Goal: Task Accomplishment & Management: Use online tool/utility

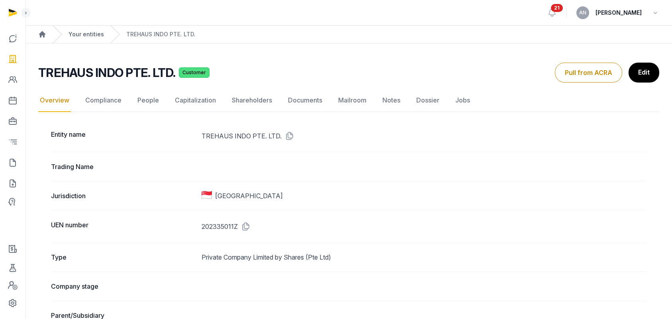
click at [88, 33] on link "Your entities" at bounding box center [86, 34] width 35 height 8
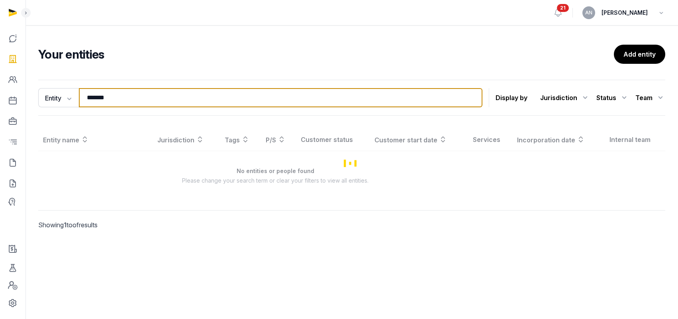
click at [147, 92] on input "*******" at bounding box center [281, 97] width 404 height 19
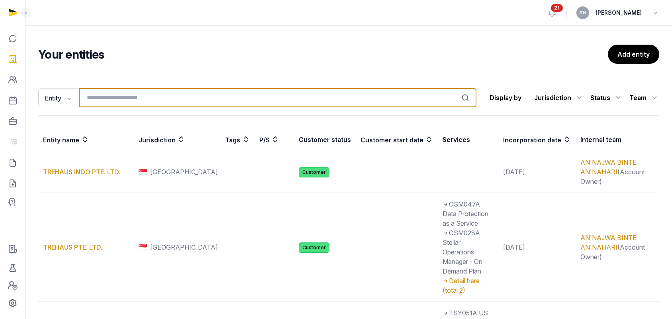
click at [126, 94] on input "search" at bounding box center [278, 97] width 398 height 19
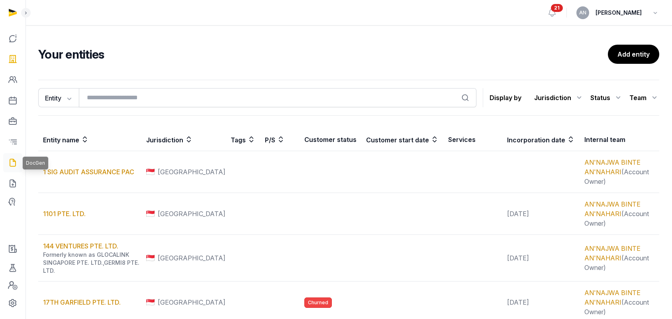
click at [12, 161] on icon at bounding box center [13, 162] width 10 height 13
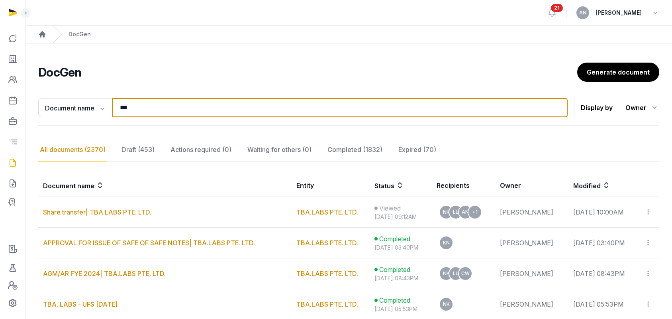
click at [125, 111] on input "***" at bounding box center [340, 107] width 456 height 19
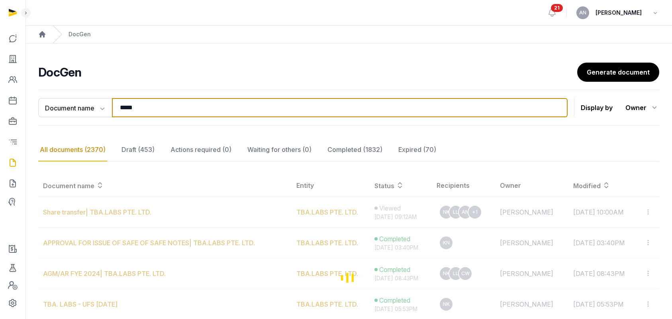
click at [149, 104] on input "*****" at bounding box center [340, 107] width 456 height 19
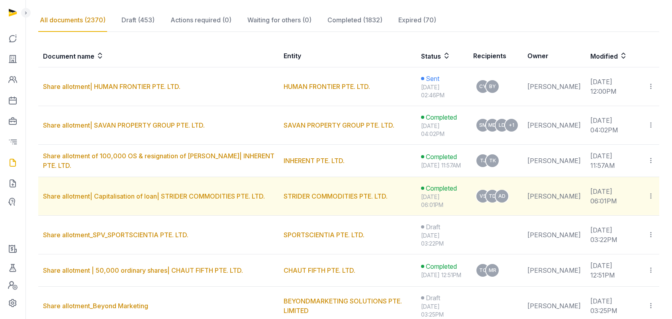
scroll to position [128, 0]
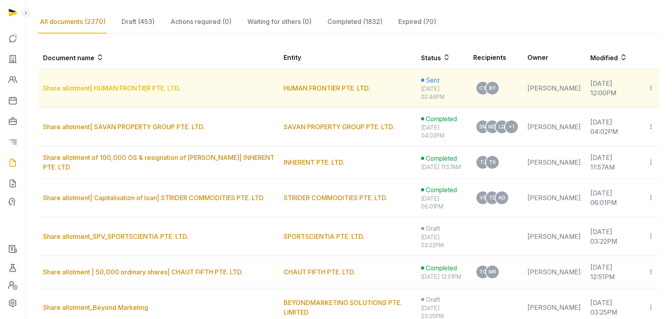
type input "**********"
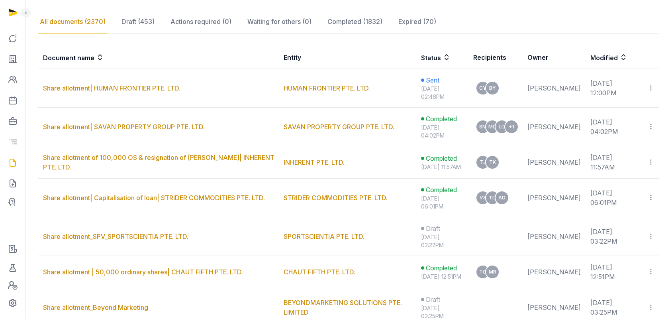
click at [137, 90] on link "Share allotment| HUMAN FRONTIER PTE. LTD." at bounding box center [111, 88] width 137 height 8
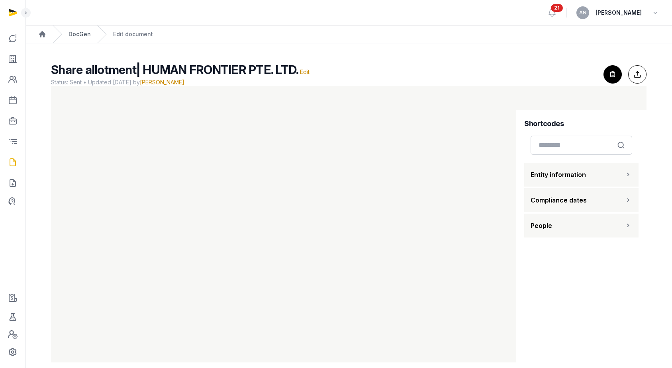
click at [81, 32] on link "DocGen" at bounding box center [80, 34] width 22 height 8
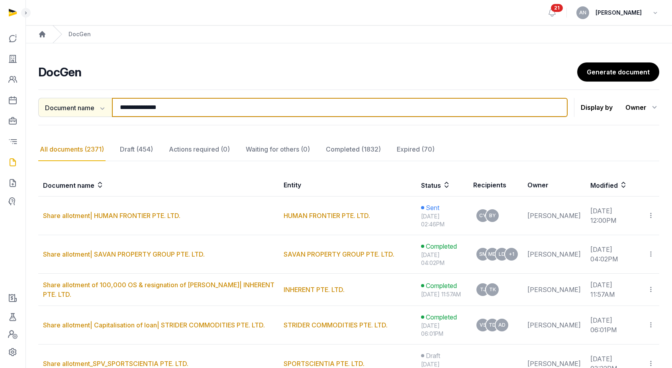
drag, startPoint x: 138, startPoint y: 108, endPoint x: 111, endPoint y: 106, distance: 27.6
click at [111, 106] on div "**********" at bounding box center [302, 107] width 529 height 19
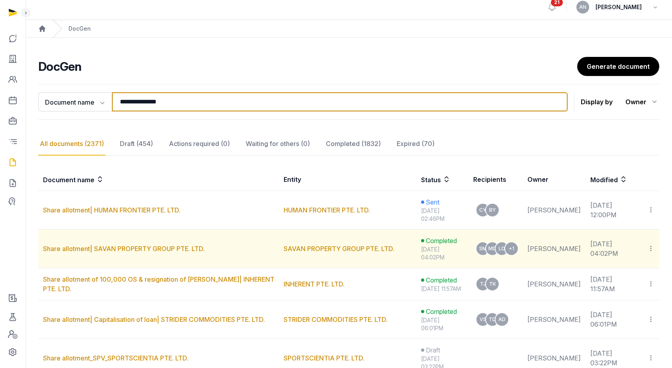
scroll to position [16, 0]
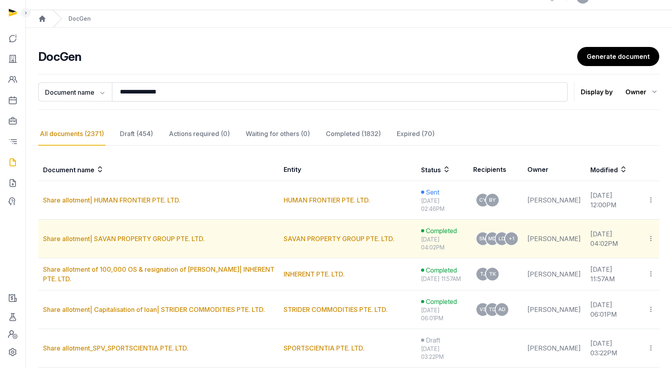
click at [136, 231] on td "Share allotment| SAVAN PROPERTY GROUP PTE. LTD." at bounding box center [158, 239] width 241 height 39
click at [136, 237] on link "Share allotment| SAVAN PROPERTY GROUP PTE. LTD." at bounding box center [124, 239] width 162 height 8
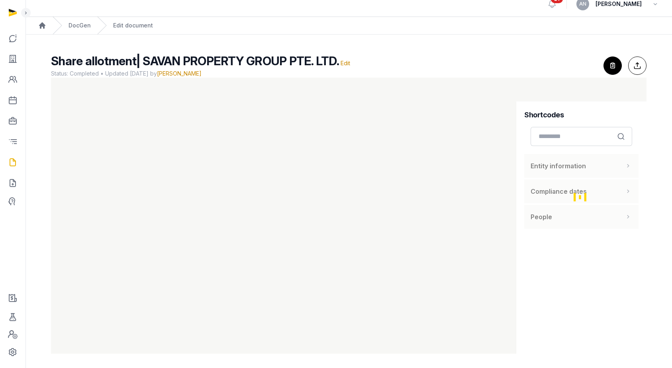
scroll to position [10, 0]
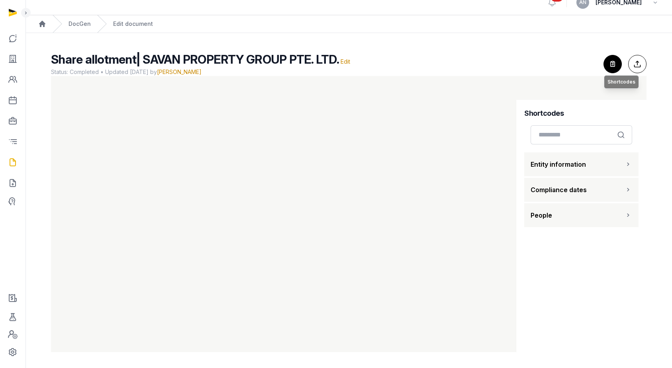
click at [614, 65] on icon "button" at bounding box center [613, 64] width 18 height 18
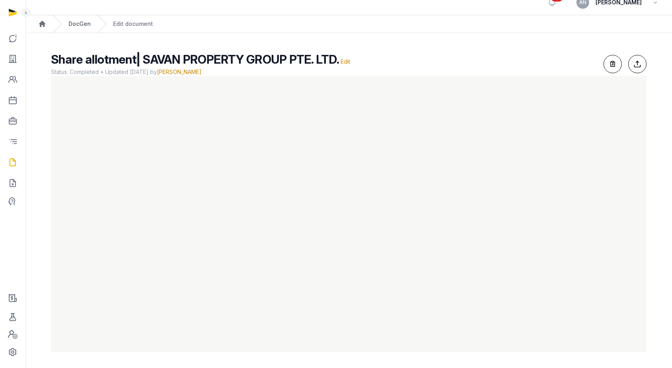
click at [76, 26] on link "DocGen" at bounding box center [80, 24] width 22 height 8
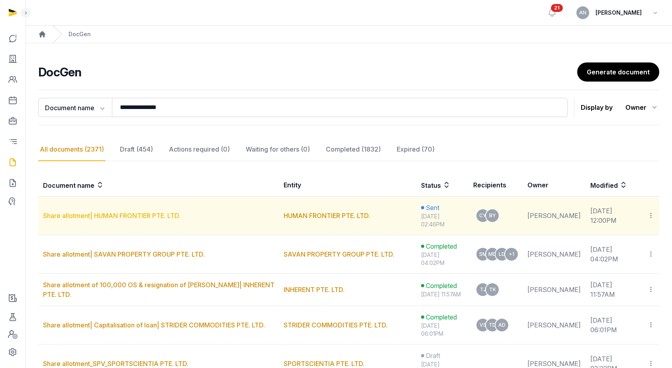
click at [80, 219] on link "Share allotment| HUMAN FRONTIER PTE. LTD." at bounding box center [111, 216] width 137 height 8
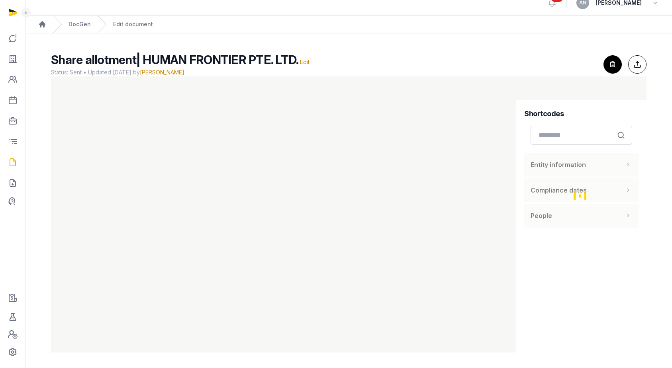
scroll to position [10, 0]
click at [604, 64] on button "Close shortcodes" at bounding box center [612, 64] width 18 height 18
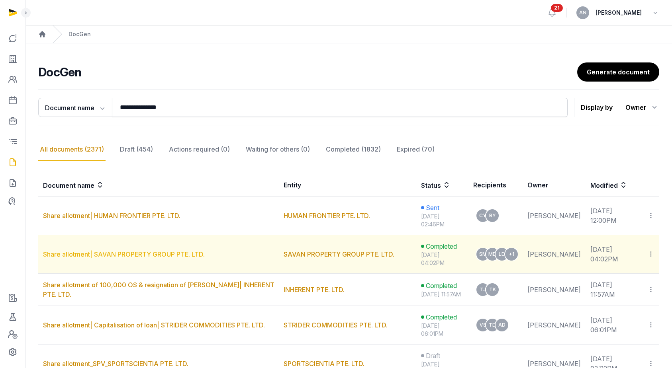
click at [83, 252] on link "Share allotment| SAVAN PROPERTY GROUP PTE. LTD." at bounding box center [124, 255] width 162 height 8
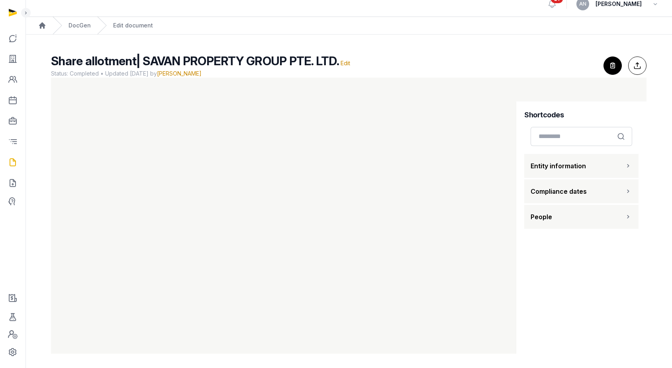
scroll to position [10, 0]
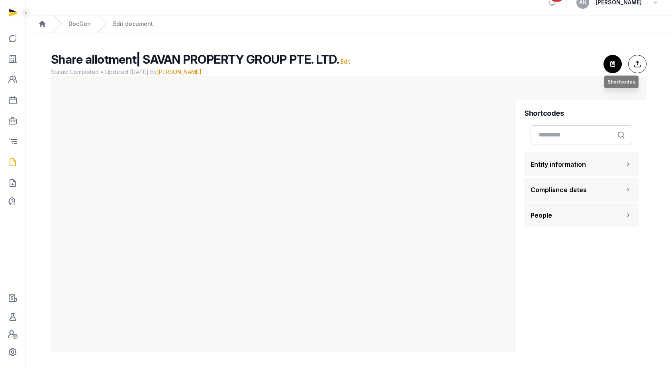
click at [611, 71] on icon "button" at bounding box center [613, 64] width 18 height 18
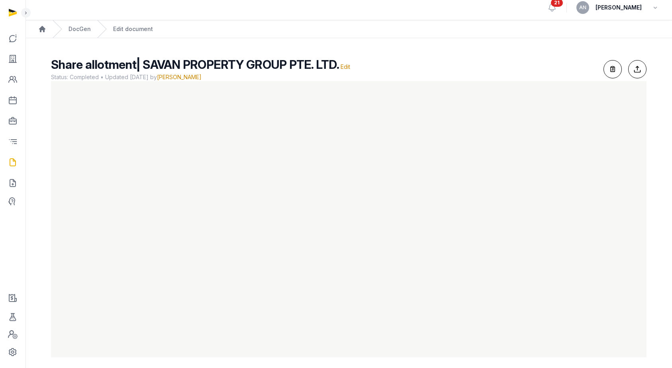
scroll to position [0, 0]
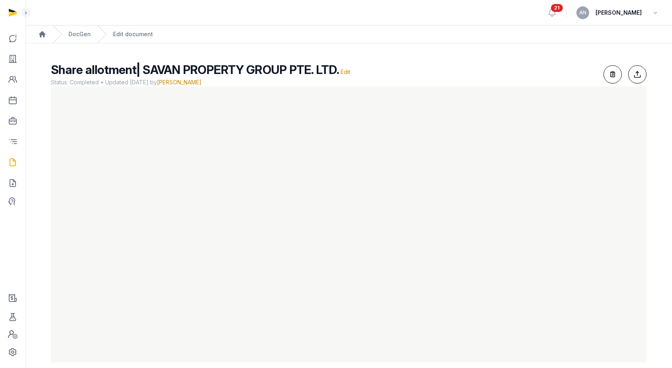
click at [91, 36] on ol "Home DocGen Edit document" at bounding box center [348, 34] width 646 height 18
click at [74, 35] on link "DocGen" at bounding box center [80, 34] width 22 height 8
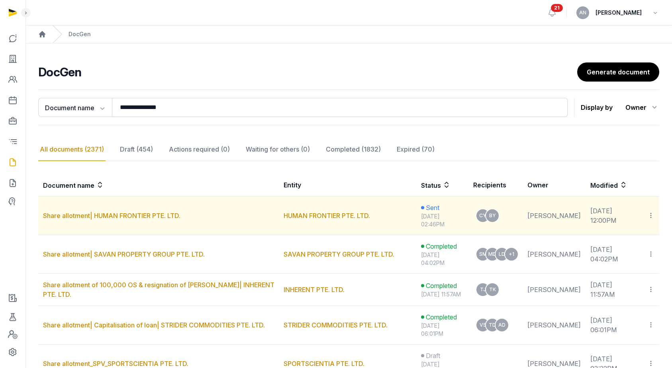
click at [89, 220] on td "Share allotment| HUMAN FRONTIER PTE. LTD." at bounding box center [158, 216] width 241 height 39
click at [89, 218] on link "Share allotment| HUMAN FRONTIER PTE. LTD." at bounding box center [111, 216] width 137 height 8
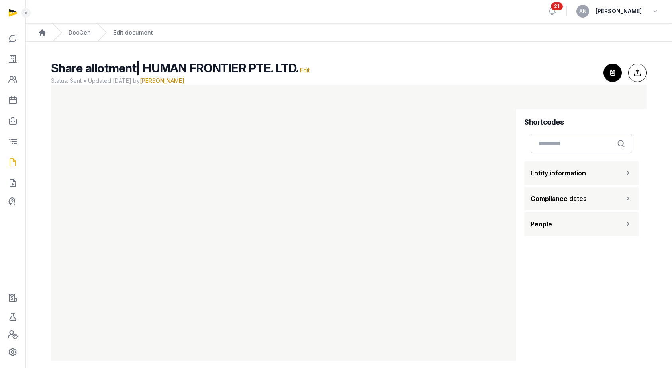
scroll to position [10, 0]
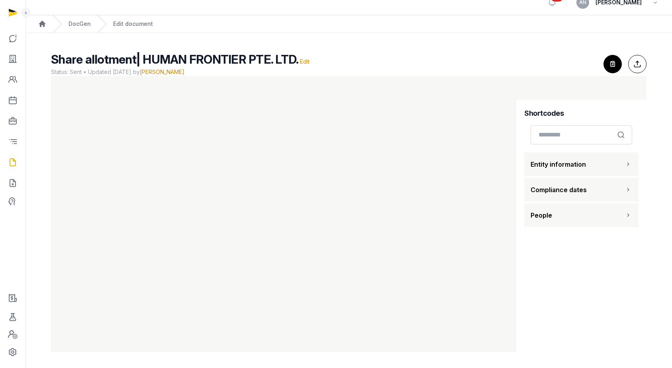
click at [610, 63] on icon "button" at bounding box center [613, 64] width 18 height 18
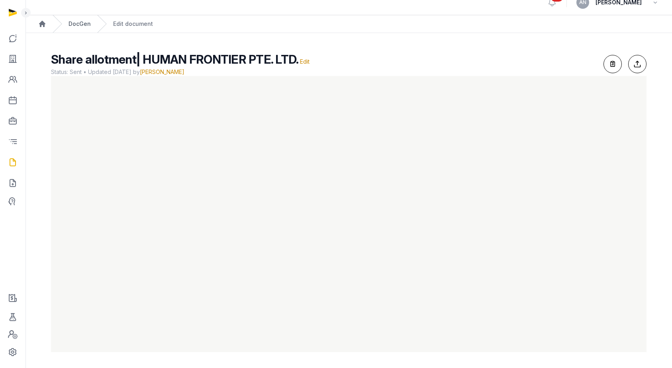
click at [84, 22] on link "DocGen" at bounding box center [80, 24] width 22 height 8
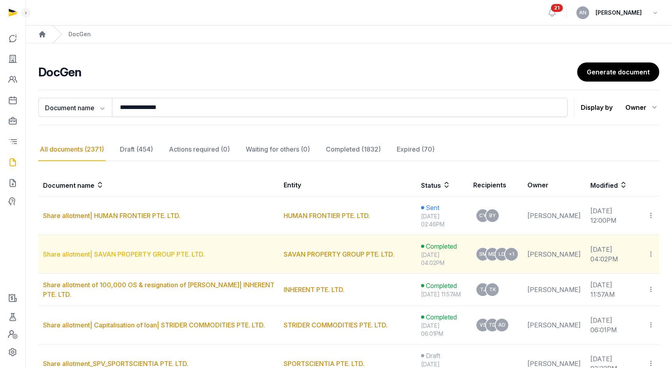
click at [106, 253] on link "Share allotment| SAVAN PROPERTY GROUP PTE. LTD." at bounding box center [124, 255] width 162 height 8
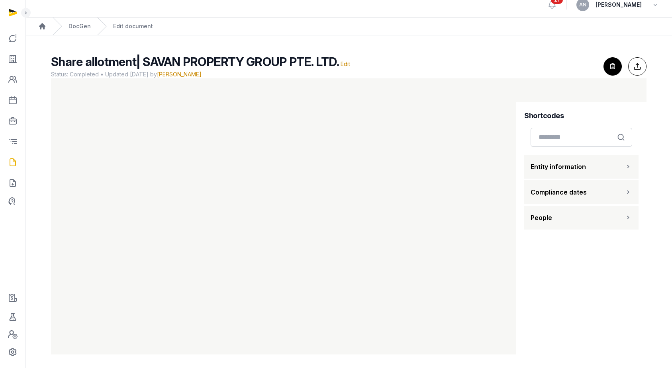
scroll to position [10, 0]
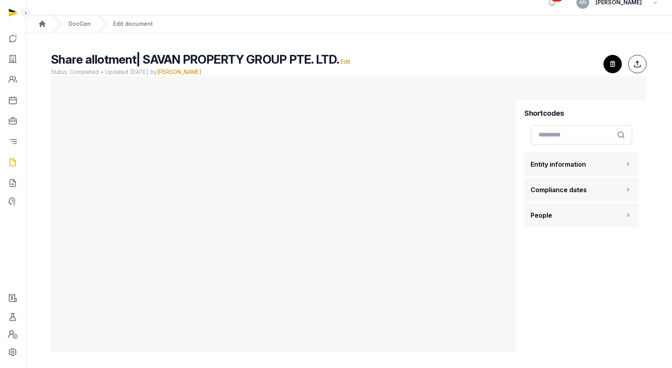
click at [75, 19] on div "DocGen" at bounding box center [72, 24] width 38 height 18
click at [76, 22] on link "DocGen" at bounding box center [80, 24] width 22 height 8
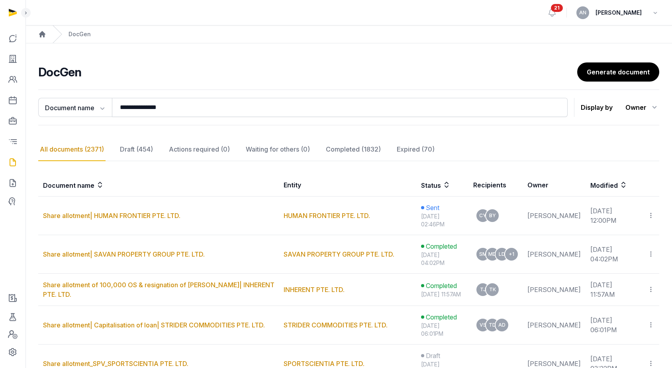
drag, startPoint x: 104, startPoint y: 213, endPoint x: 116, endPoint y: 215, distance: 12.5
click at [104, 213] on link "Share allotment| HUMAN FRONTIER PTE. LTD." at bounding box center [111, 216] width 137 height 8
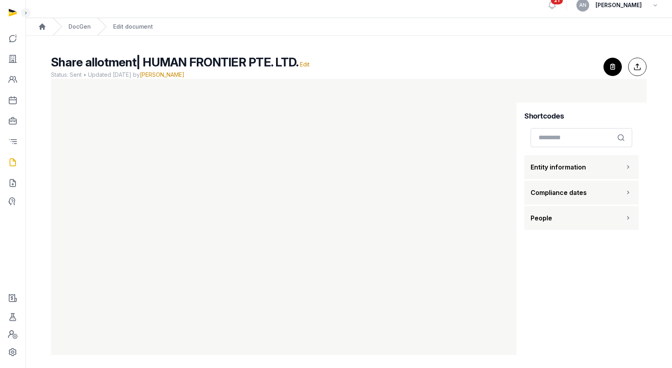
scroll to position [10, 0]
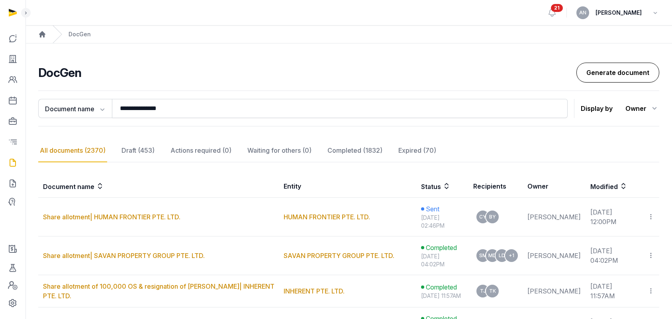
click at [608, 70] on link "Generate document" at bounding box center [617, 73] width 83 height 20
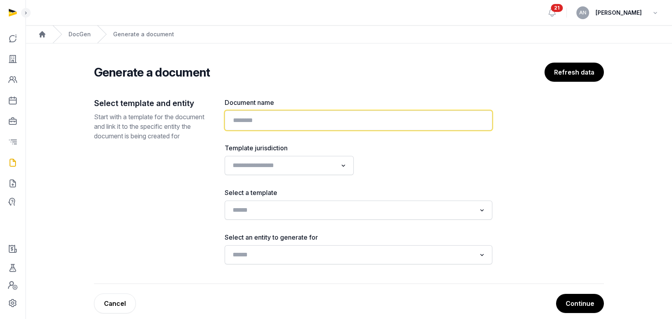
click at [262, 119] on input "text" at bounding box center [359, 120] width 268 height 20
type input "*"
type input "**********"
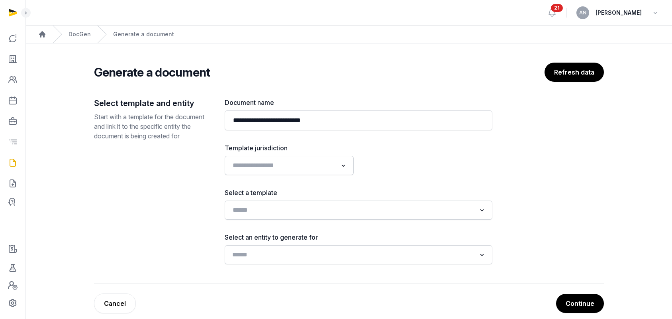
click at [252, 256] on input "Search for option" at bounding box center [352, 254] width 247 height 11
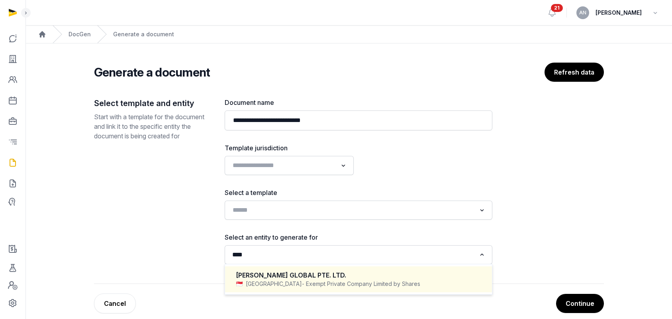
click at [261, 271] on div "TENET GLOBAL PTE. LTD." at bounding box center [358, 274] width 245 height 9
type input "****"
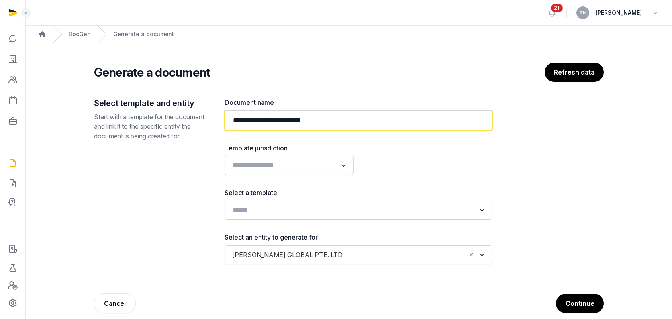
click at [353, 117] on input "**********" at bounding box center [359, 120] width 268 height 20
type input "**********"
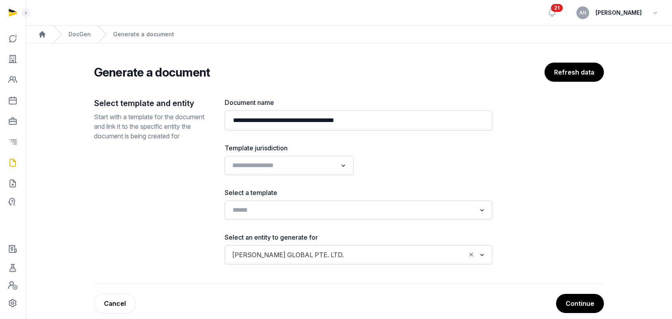
click at [308, 171] on div "Loading..." at bounding box center [289, 165] width 121 height 14
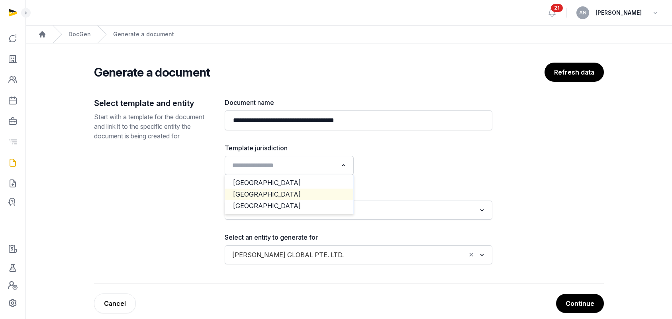
click at [298, 195] on li "[GEOGRAPHIC_DATA]" at bounding box center [289, 194] width 128 height 12
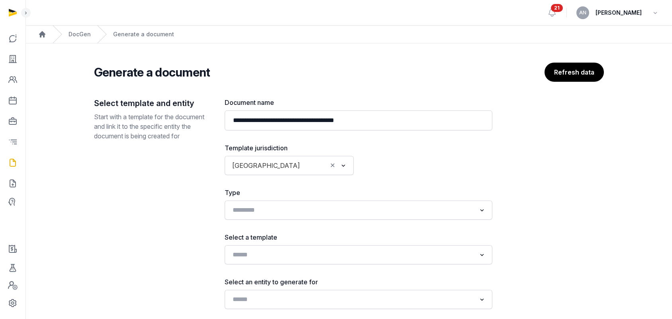
click at [383, 186] on div "**********" at bounding box center [359, 203] width 268 height 211
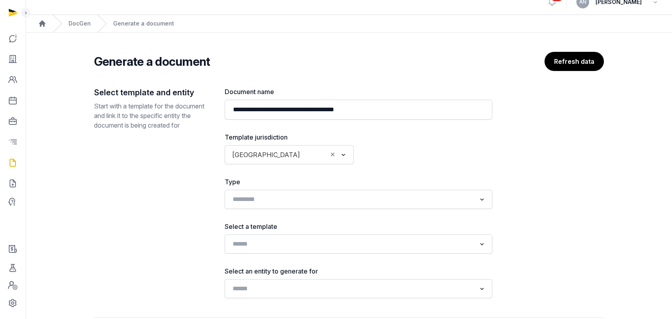
scroll to position [24, 0]
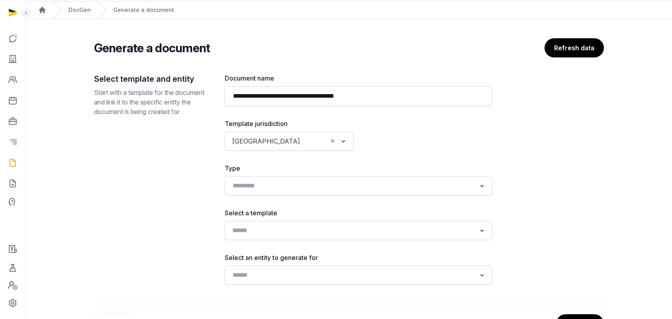
click at [342, 223] on div "Search for option" at bounding box center [353, 229] width 248 height 13
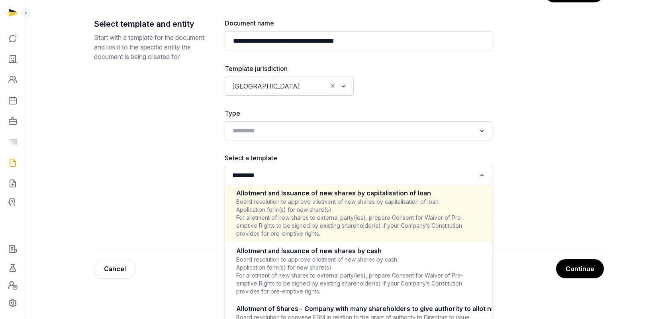
scroll to position [84, 0]
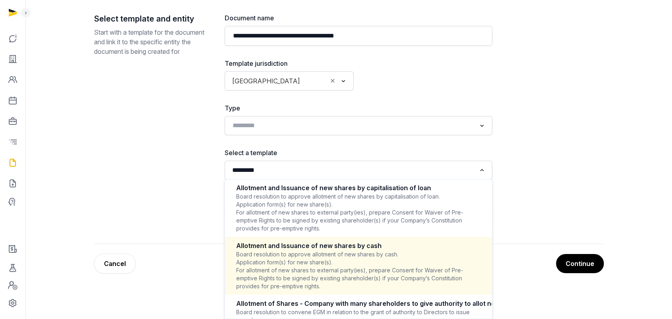
click at [319, 267] on div "Board resolution to approve allotment of new shares by cash. Application form(s…" at bounding box center [358, 270] width 245 height 40
type input "*********"
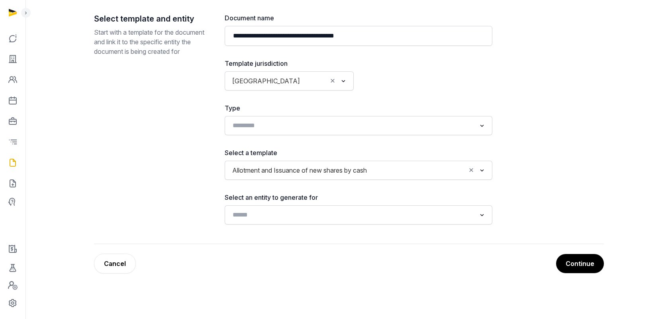
scroll to position [55, 0]
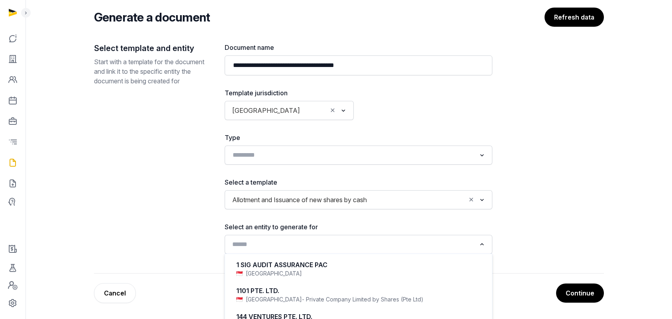
click at [300, 250] on div "Loading..." at bounding box center [359, 244] width 260 height 14
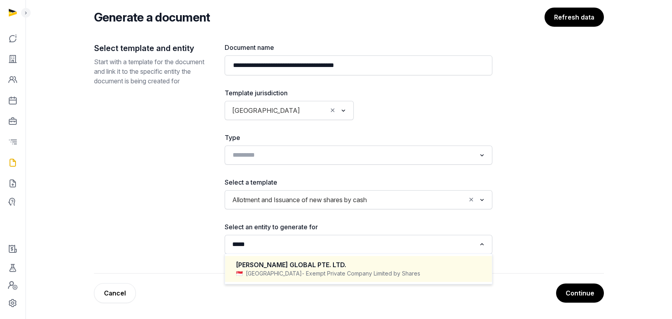
click at [324, 268] on div "TENET GLOBAL PTE. LTD." at bounding box center [358, 264] width 245 height 9
type input "*****"
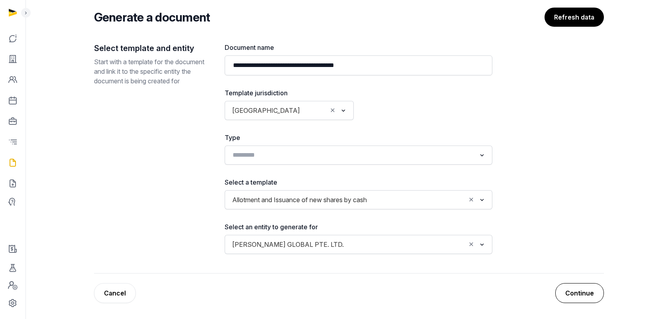
click at [580, 294] on button "Continue" at bounding box center [579, 293] width 49 height 20
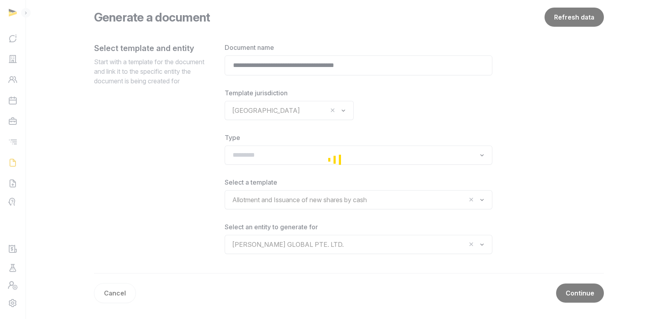
scroll to position [29, 0]
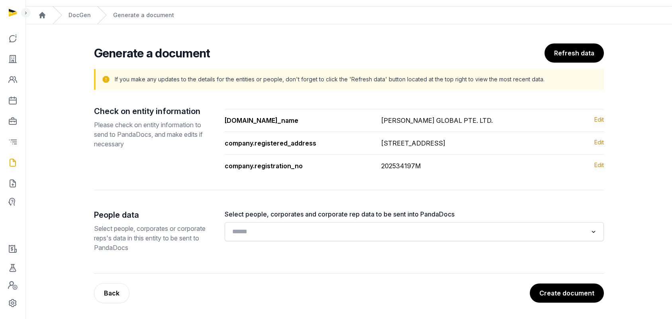
click at [335, 235] on input "Search for option" at bounding box center [408, 231] width 358 height 11
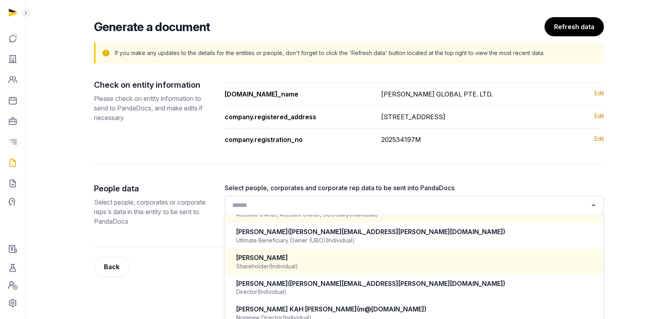
scroll to position [20, 0]
click at [303, 262] on div "Choi Hyung Won" at bounding box center [414, 257] width 356 height 9
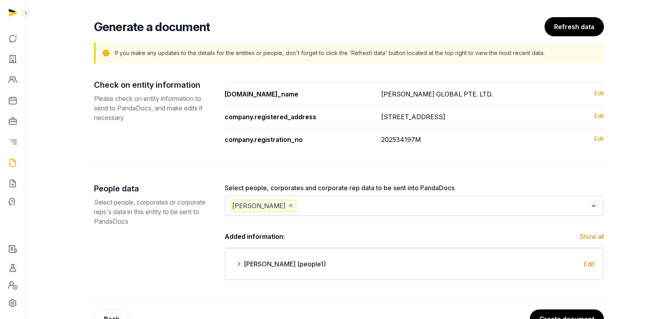
click at [302, 210] on input "Search for option" at bounding box center [443, 206] width 290 height 12
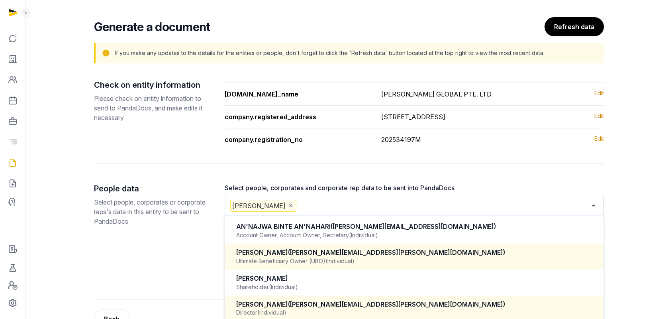
scroll to position [18, 0]
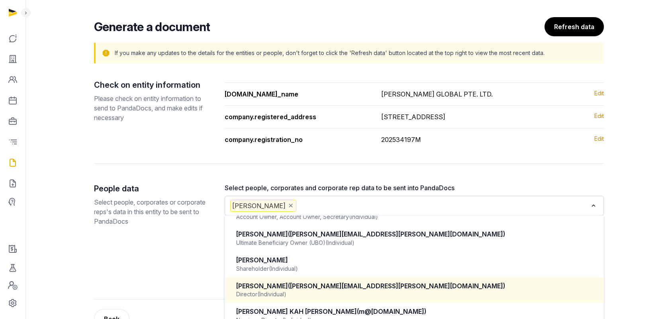
click at [300, 290] on div "Jungsoo Lee (jamie@tenet.fund)" at bounding box center [414, 285] width 356 height 9
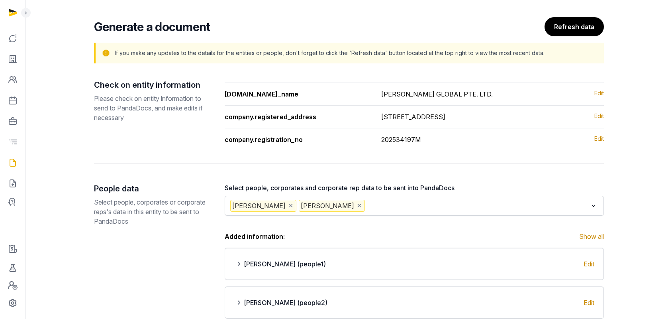
click at [357, 206] on div "Choi Hyung Won Jungsoo Lee Loading..." at bounding box center [414, 206] width 379 height 20
click at [366, 212] on input "Search for option" at bounding box center [476, 206] width 221 height 12
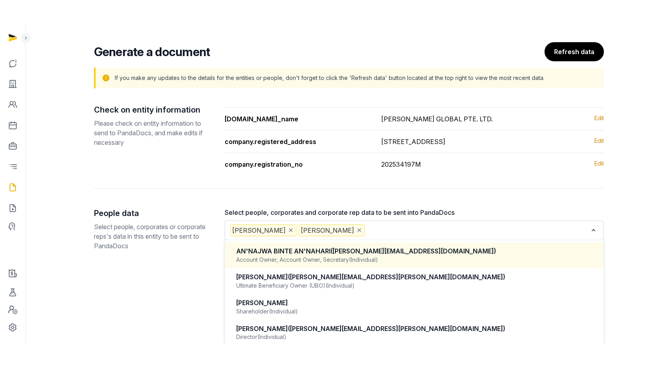
scroll to position [20, 0]
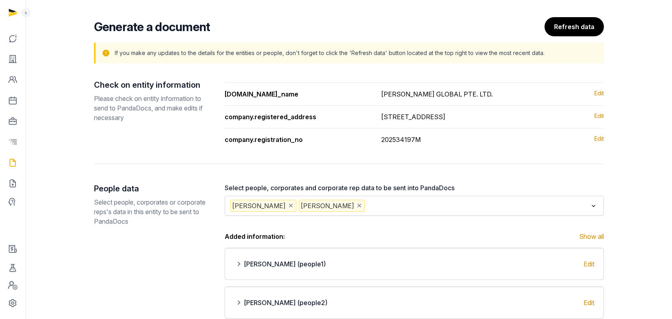
click at [669, 317] on main "Generate a document Refresh data If you make any updates to the details for the…" at bounding box center [348, 190] width 646 height 385
drag, startPoint x: 660, startPoint y: 290, endPoint x: 662, endPoint y: 302, distance: 12.1
click at [660, 290] on main "Generate a document Refresh data If you make any updates to the details for the…" at bounding box center [348, 190] width 646 height 385
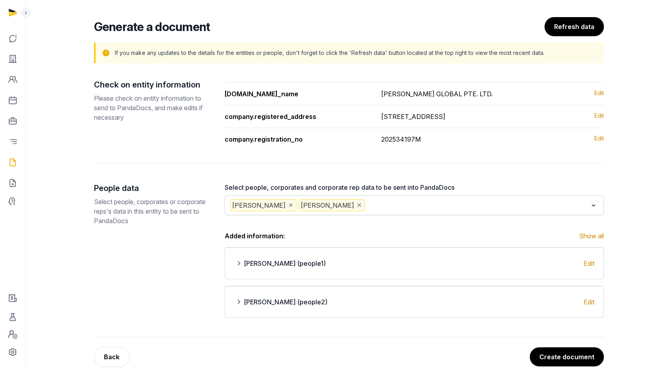
click at [374, 215] on div "Choi Hyung Won Jungsoo Lee Loading..." at bounding box center [414, 206] width 379 height 20
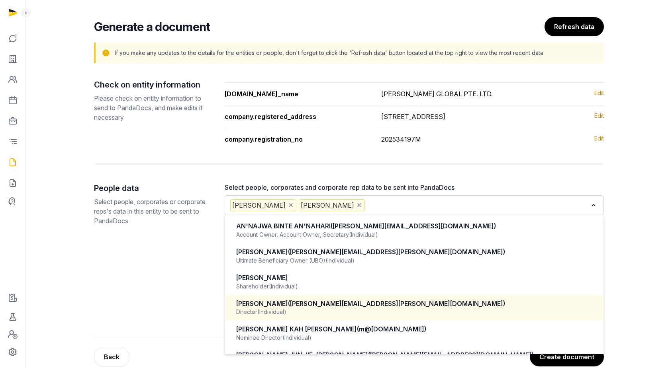
click at [378, 212] on input "Search for option" at bounding box center [476, 206] width 221 height 12
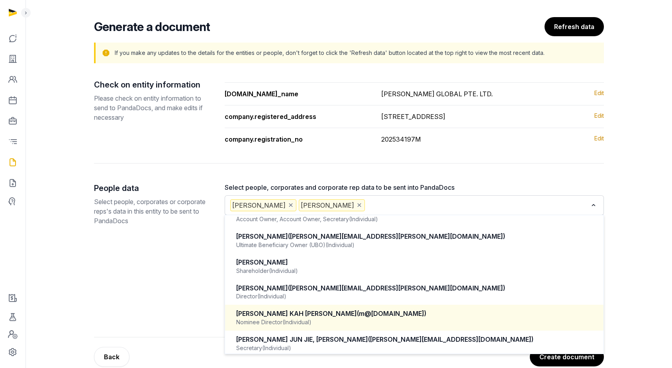
scroll to position [16, 0]
click at [357, 317] on span "(m@melvinyuan.com)" at bounding box center [391, 313] width 69 height 8
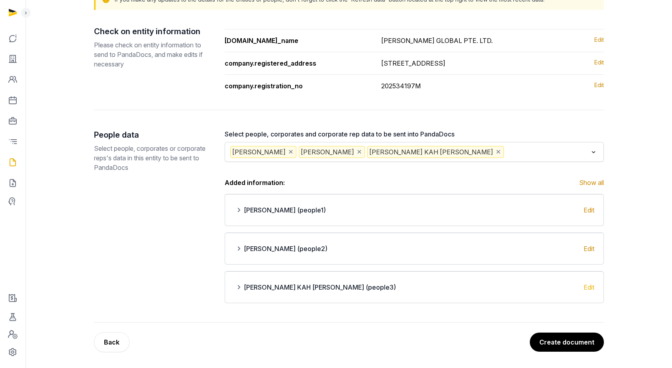
scroll to position [108, 0]
click at [572, 318] on button "Create document" at bounding box center [567, 342] width 74 height 19
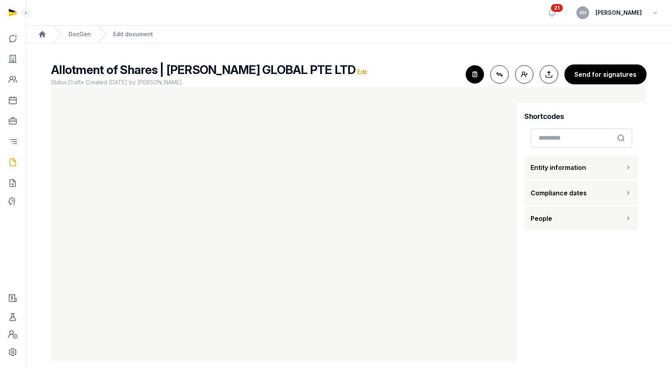
scroll to position [10, 0]
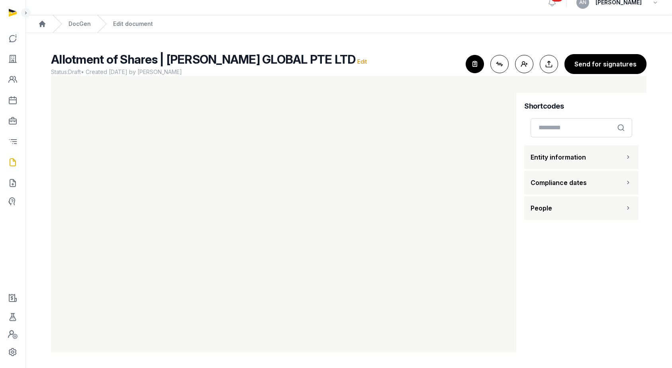
click at [566, 159] on span "Entity information" at bounding box center [558, 158] width 55 height 10
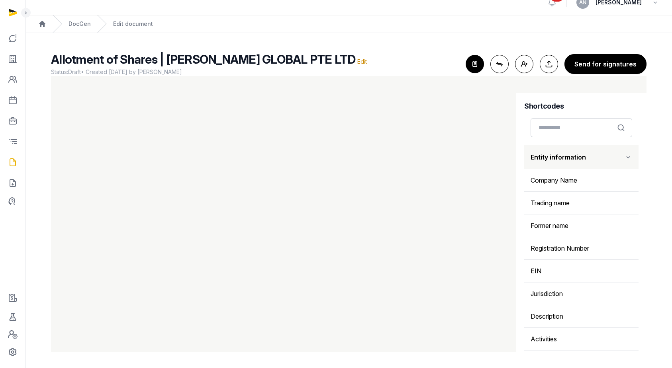
click at [566, 159] on span "Entity information" at bounding box center [558, 158] width 55 height 10
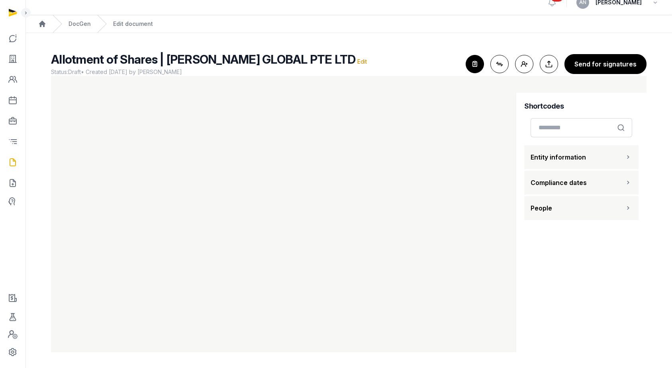
click at [567, 210] on button "People" at bounding box center [581, 208] width 114 height 24
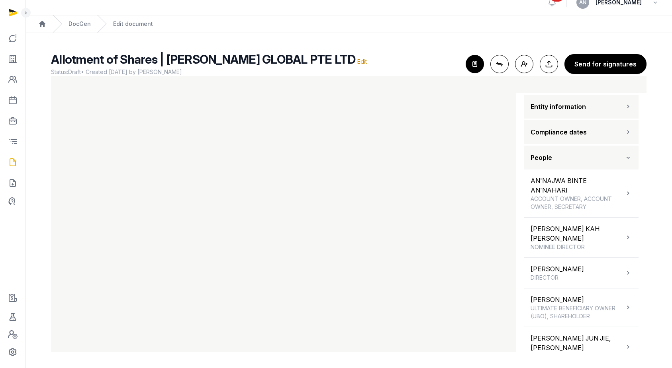
scroll to position [59, 0]
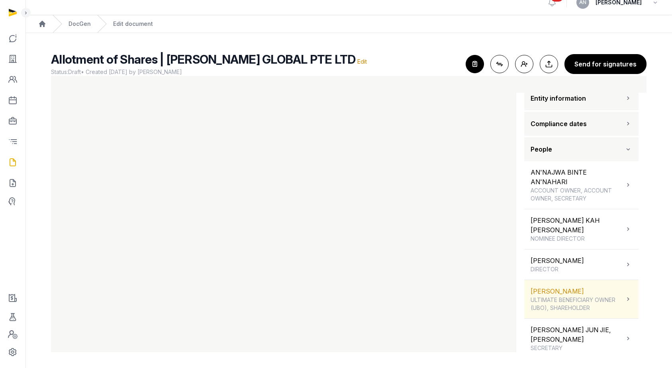
click at [560, 298] on span "ULTIMATE BENEFICIARY OWNER (UBO), SHAREHOLDER" at bounding box center [578, 304] width 94 height 16
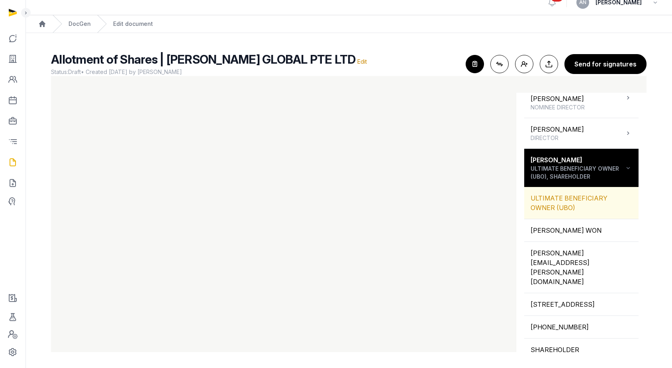
scroll to position [231, 0]
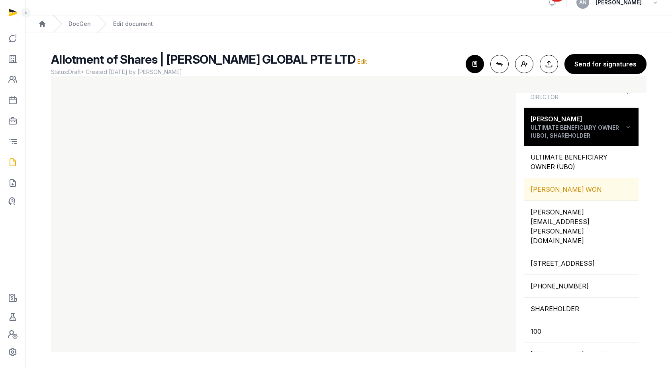
click at [562, 186] on div "CHOI HYUNG WON" at bounding box center [581, 189] width 114 height 22
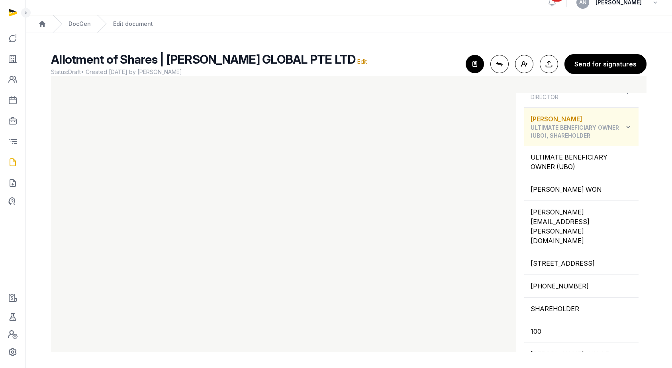
click at [624, 122] on icon at bounding box center [628, 127] width 8 height 10
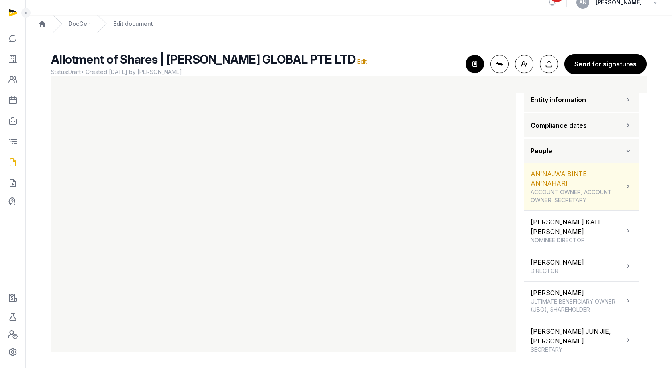
scroll to position [59, 0]
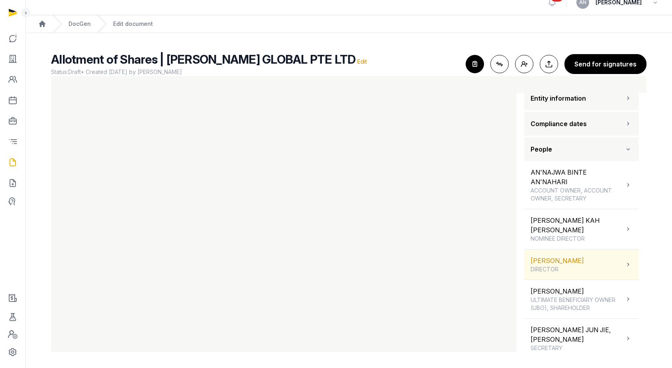
click at [552, 266] on span "DIRECTOR" at bounding box center [557, 270] width 53 height 8
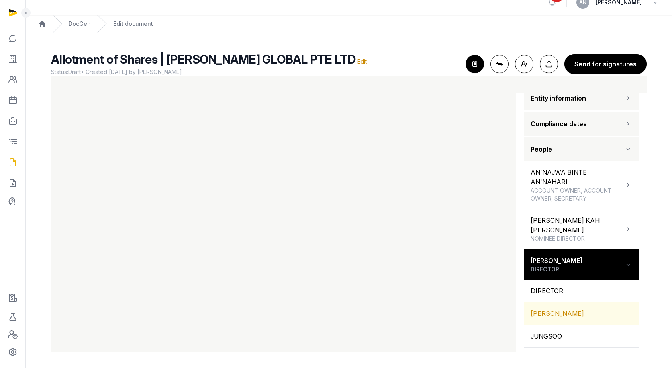
click at [559, 304] on div "JUNGSOO LEE" at bounding box center [581, 314] width 114 height 22
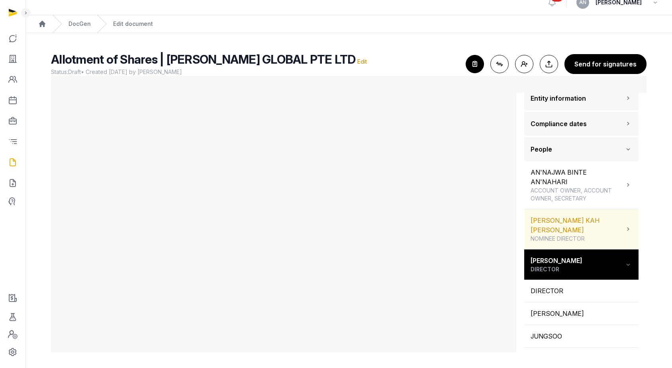
click at [568, 235] on span "NOMINEE DIRECTOR" at bounding box center [578, 239] width 94 height 8
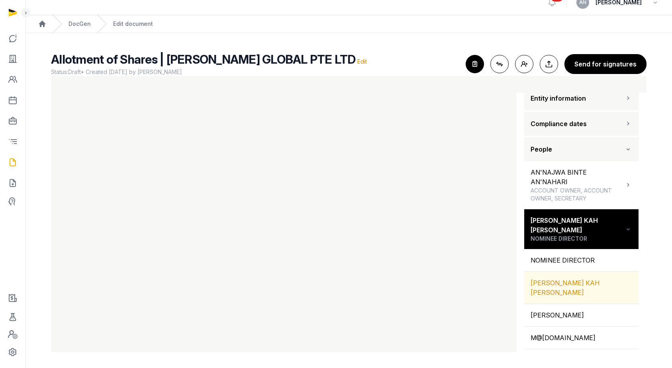
click at [564, 278] on div "MELVIN YUAN KAH LEONG" at bounding box center [581, 288] width 114 height 32
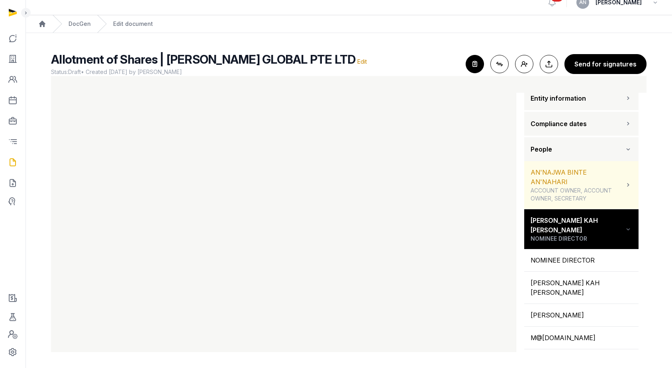
click at [525, 194] on div "AN'NAJWA BINTE AN'NAHARI ACCOUNT OWNER, ACCOUNT OWNER, SECRETARY" at bounding box center [581, 185] width 114 height 48
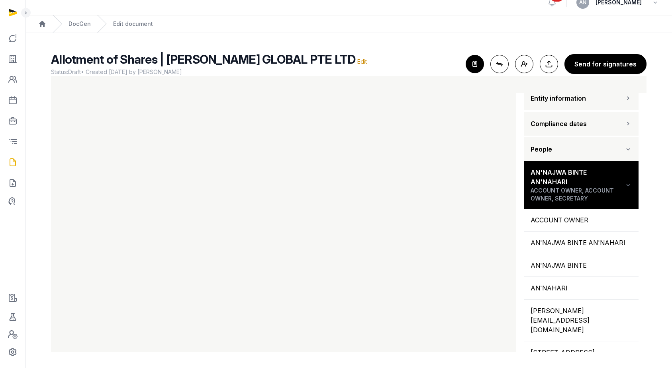
scroll to position [0, 0]
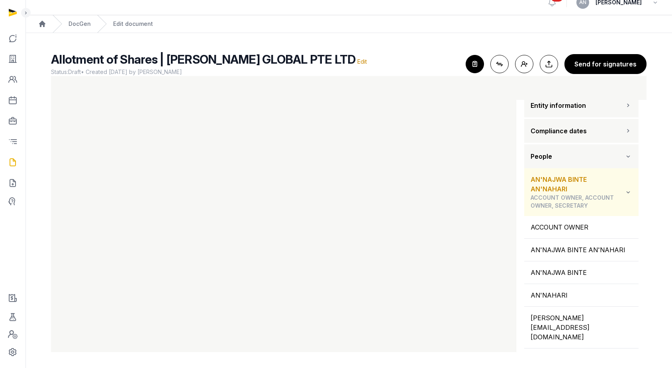
click at [572, 196] on span "ACCOUNT OWNER, ACCOUNT OWNER, SECRETARY" at bounding box center [578, 202] width 94 height 16
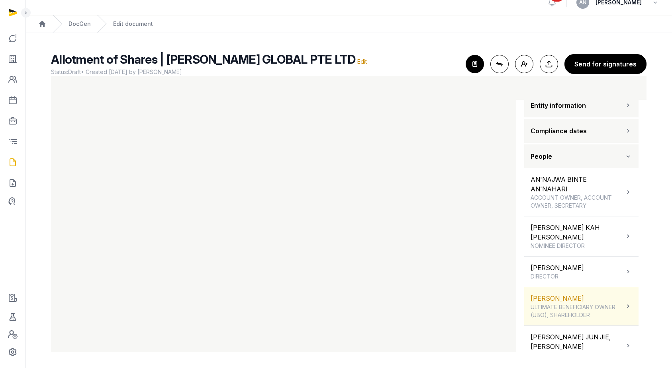
click at [570, 304] on span "ULTIMATE BENEFICIARY OWNER (UBO), SHAREHOLDER" at bounding box center [578, 312] width 94 height 16
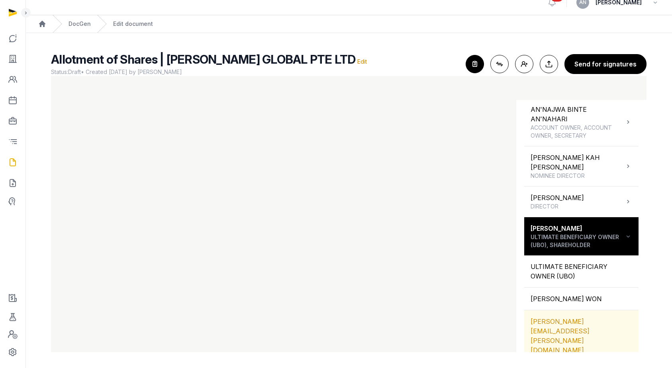
scroll to position [129, 0]
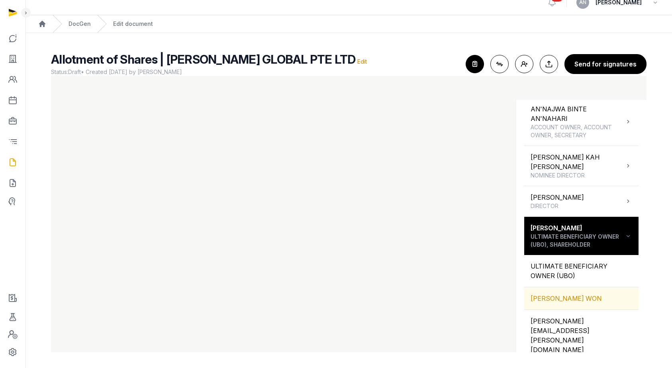
click at [556, 288] on div "CHOI HYUNG WON" at bounding box center [581, 299] width 114 height 22
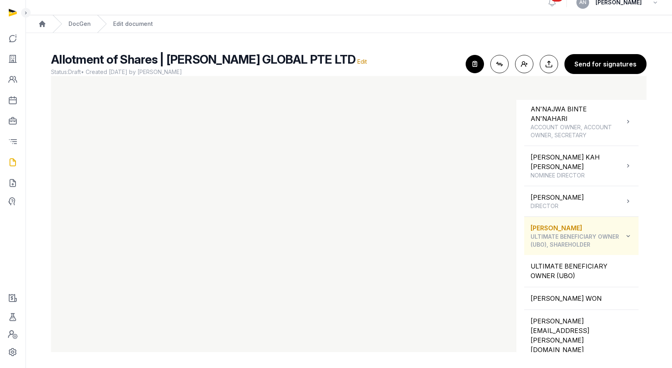
click at [600, 233] on span "ULTIMATE BENEFICIARY OWNER (UBO), SHAREHOLDER" at bounding box center [578, 241] width 94 height 16
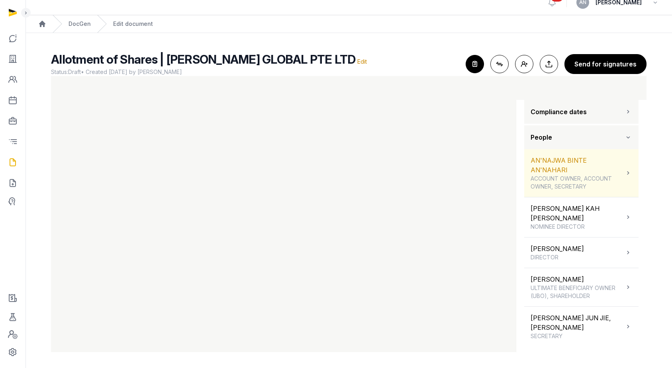
scroll to position [59, 0]
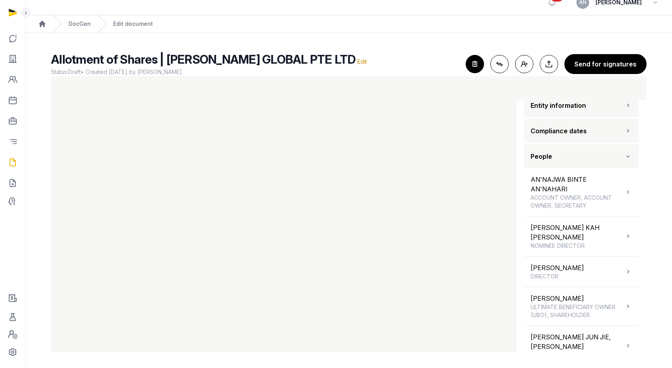
click at [574, 110] on span "Entity information" at bounding box center [558, 106] width 55 height 10
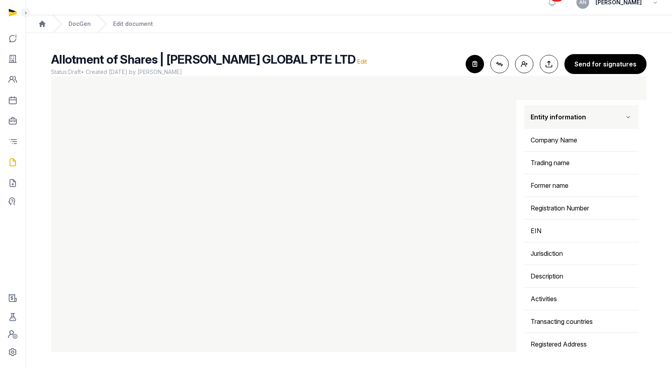
scroll to position [0, 0]
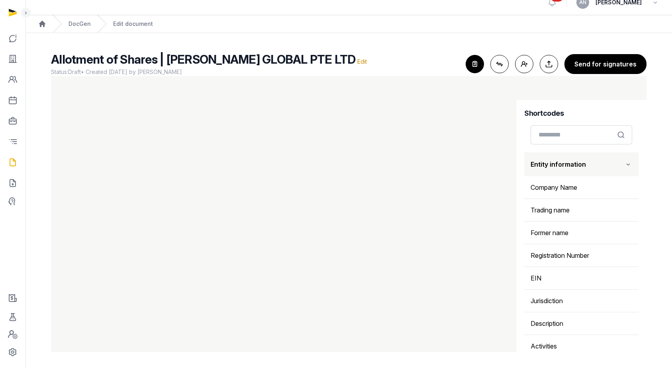
click at [588, 167] on button "Entity information" at bounding box center [581, 165] width 114 height 24
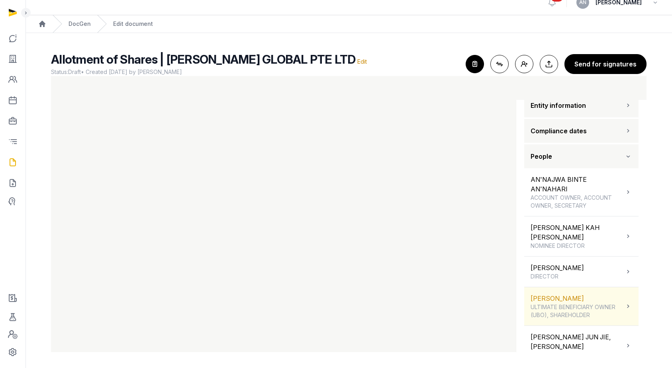
click at [567, 304] on span "ULTIMATE BENEFICIARY OWNER (UBO), SHAREHOLDER" at bounding box center [578, 312] width 94 height 16
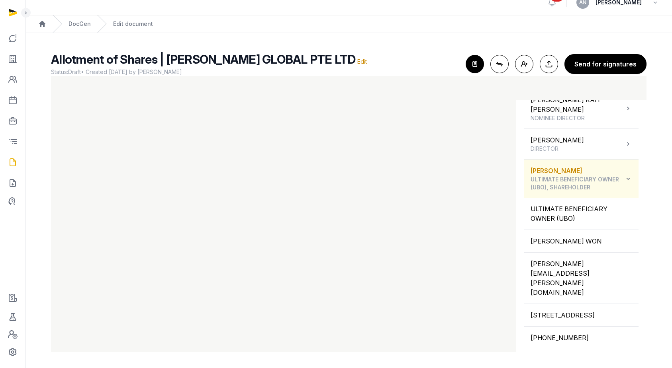
scroll to position [194, 0]
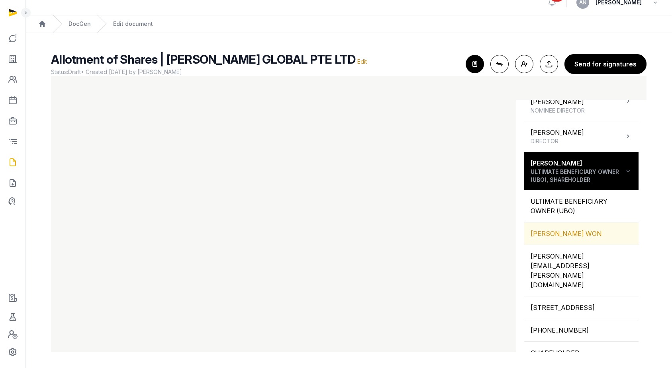
click at [561, 224] on div "CHOI HYUNG WON" at bounding box center [581, 234] width 114 height 22
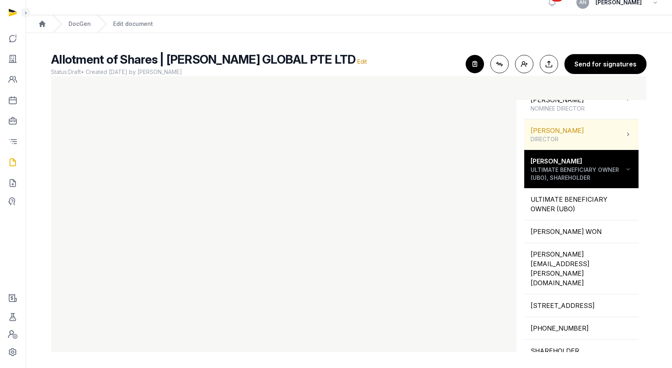
scroll to position [148, 0]
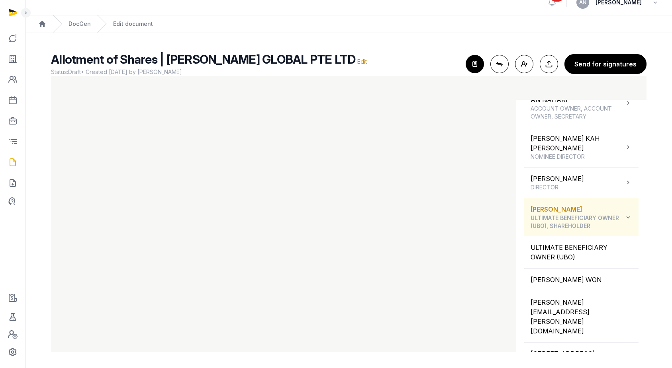
click at [577, 205] on div "Choi Hyung Won ULTIMATE BENEFICIARY OWNER (UBO), SHAREHOLDER" at bounding box center [578, 217] width 94 height 25
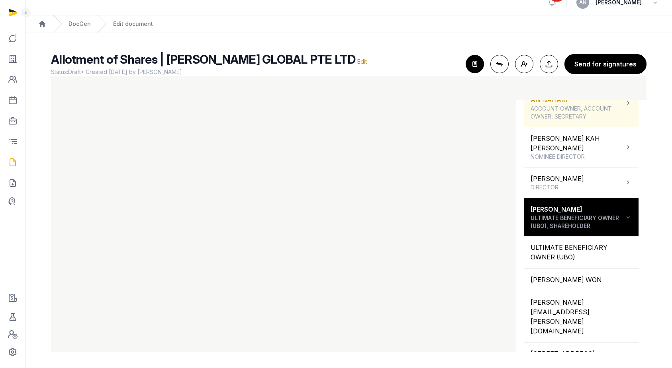
scroll to position [59, 0]
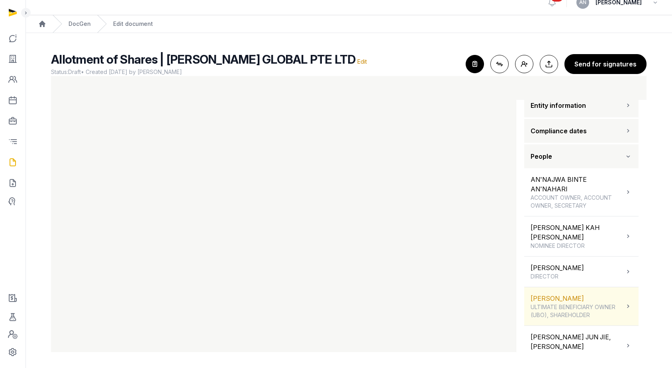
click at [577, 304] on span "ULTIMATE BENEFICIARY OWNER (UBO), SHAREHOLDER" at bounding box center [578, 312] width 94 height 16
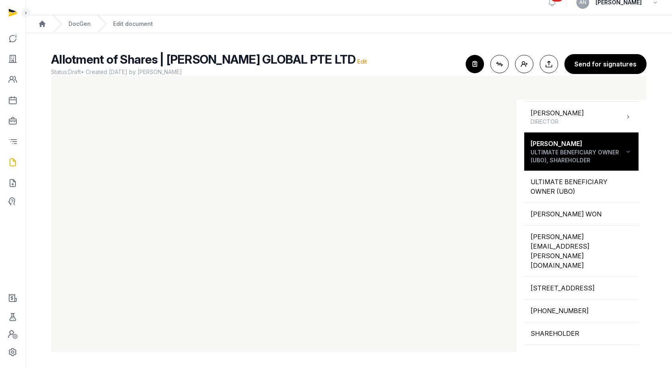
scroll to position [215, 0]
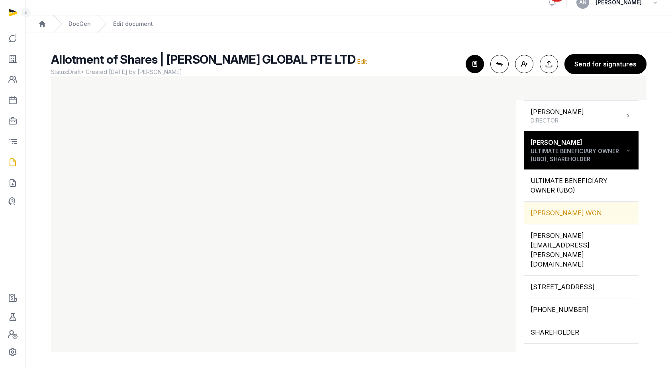
click at [561, 208] on div "CHOI HYUNG WON" at bounding box center [581, 213] width 114 height 22
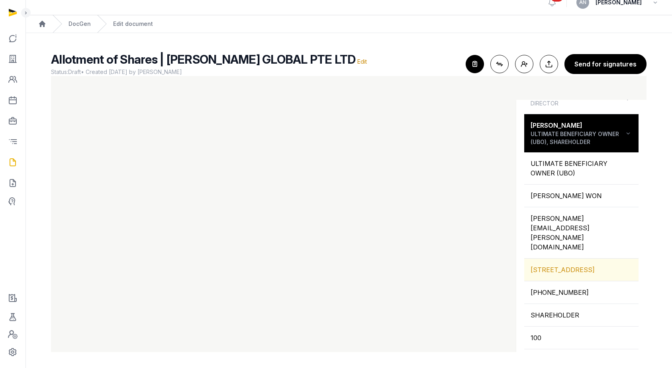
scroll to position [234, 0]
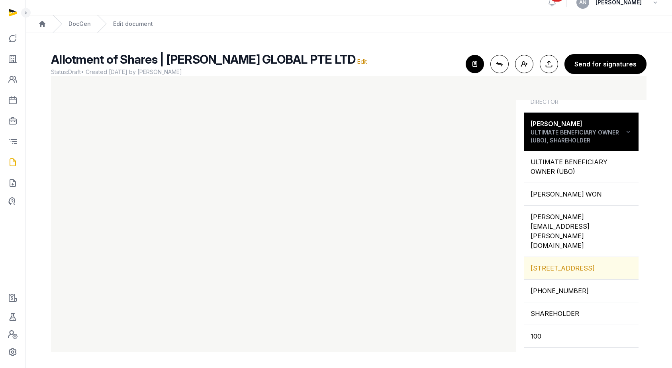
click at [554, 257] on div "18 MARINA BOULEVARD, #21-09 MARINA BAY RESIDENCES, SINGAPORE, 018980, SINGAPORE" at bounding box center [581, 268] width 114 height 22
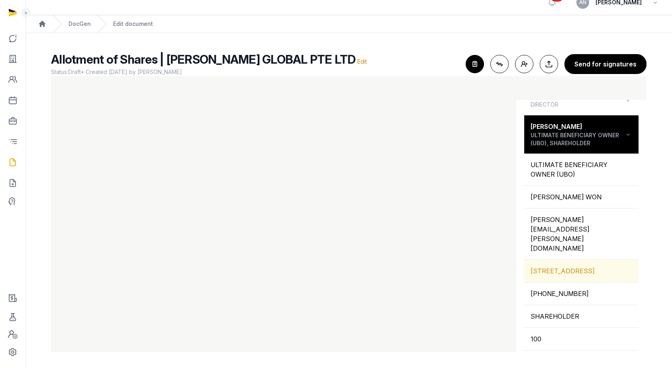
scroll to position [256, 0]
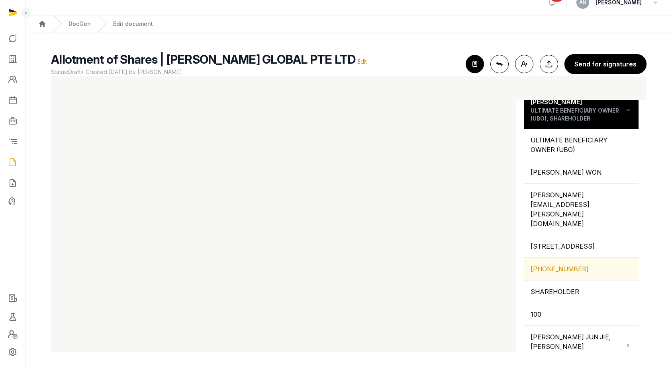
click at [553, 259] on div "+65 9891 6160" at bounding box center [581, 269] width 114 height 22
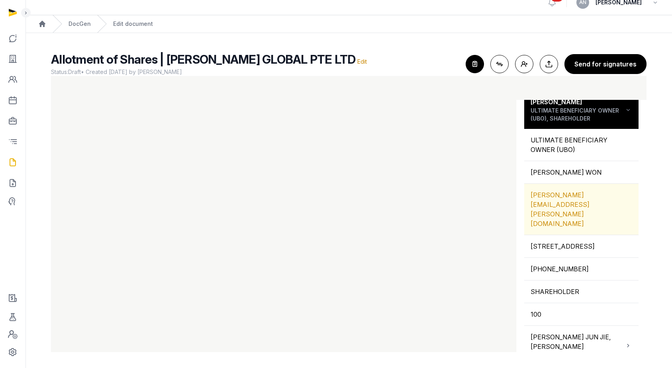
click at [562, 184] on div "CHRISTY@TENET.FUND" at bounding box center [581, 209] width 114 height 51
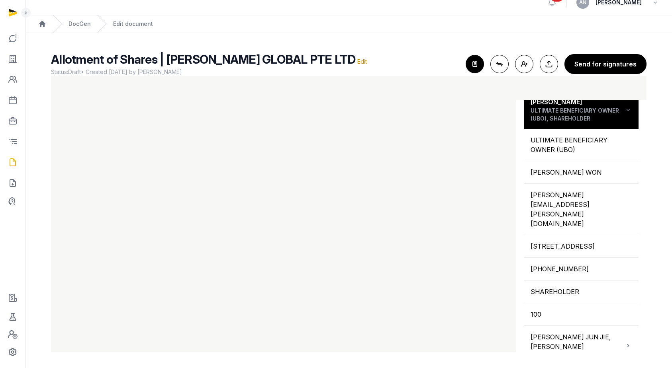
scroll to position [7, 0]
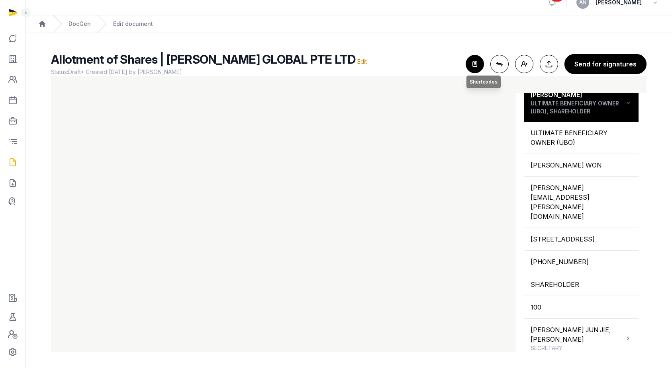
click at [478, 65] on icon "button" at bounding box center [475, 64] width 18 height 18
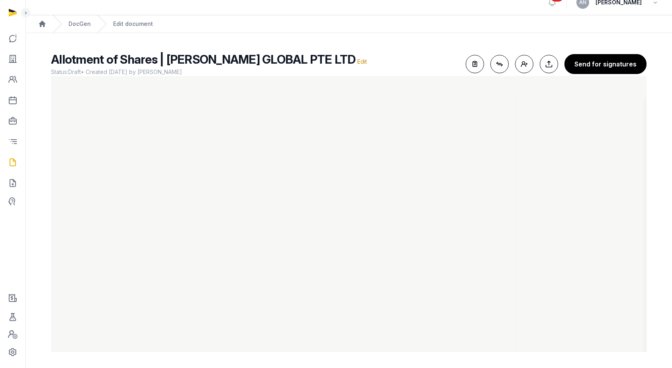
scroll to position [0, 0]
click at [401, 56] on h2 "Allotment of Shares | TENET GLOBAL PTE LTD Edit" at bounding box center [255, 59] width 408 height 14
click at [545, 69] on button "Export to Documents Export document" at bounding box center [549, 64] width 18 height 18
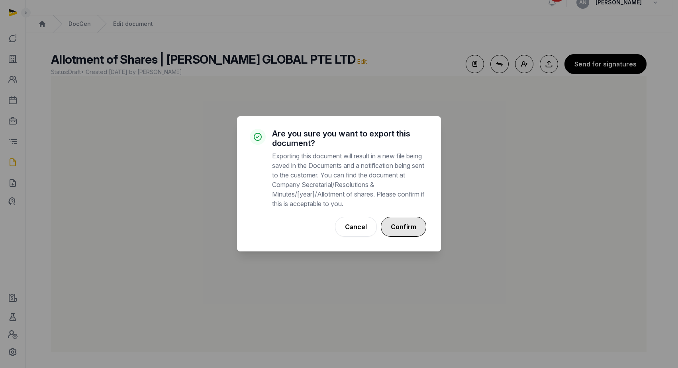
click at [415, 226] on button "Confirm" at bounding box center [403, 227] width 45 height 20
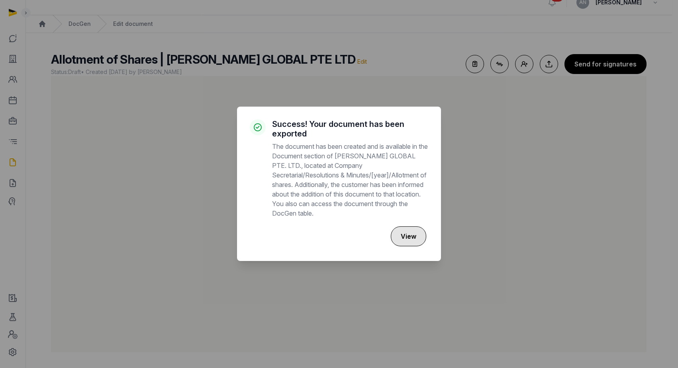
click at [404, 233] on button "View" at bounding box center [408, 237] width 35 height 20
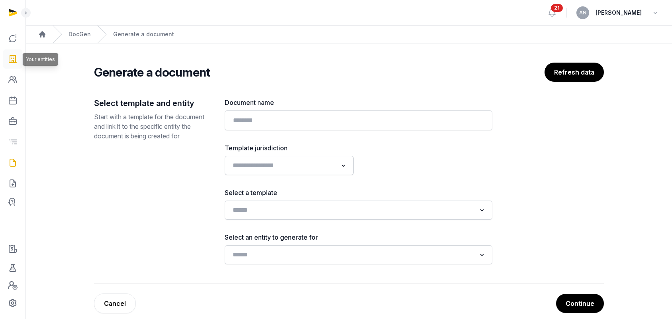
click at [17, 52] on link at bounding box center [12, 58] width 19 height 19
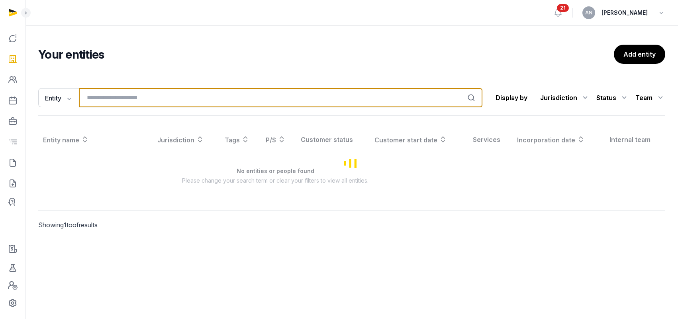
click at [249, 103] on input "search" at bounding box center [281, 97] width 404 height 19
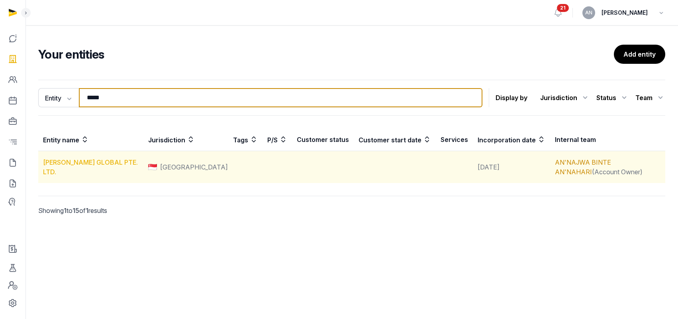
type input "*****"
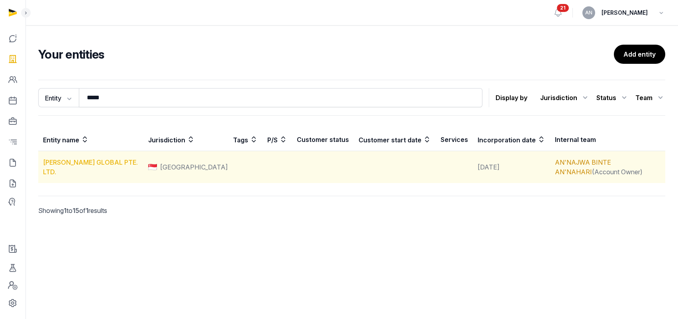
click at [118, 168] on link "TENET GLOBAL PTE. LTD." at bounding box center [90, 167] width 95 height 18
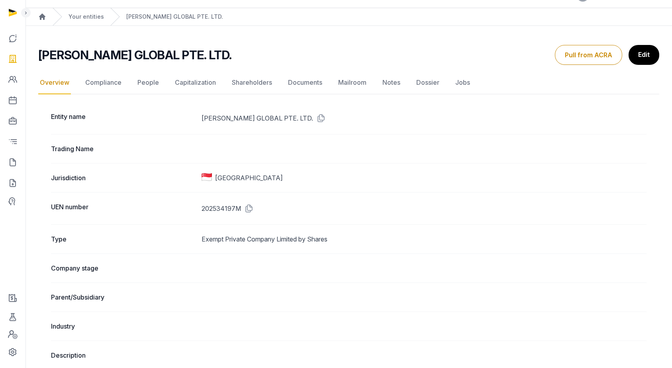
scroll to position [18, 0]
click at [190, 82] on link "Capitalization" at bounding box center [195, 82] width 44 height 23
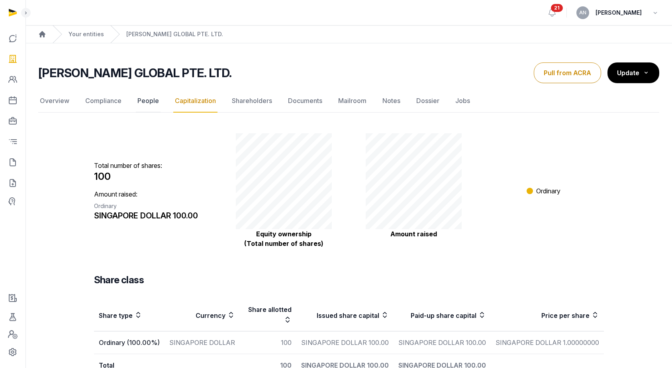
click at [156, 102] on link "People" at bounding box center [148, 101] width 25 height 23
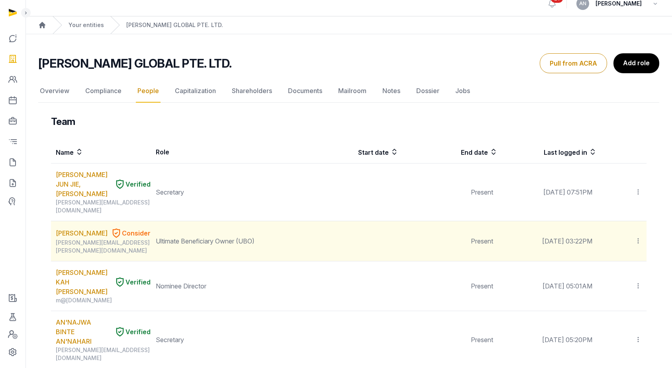
scroll to position [10, 0]
click at [67, 228] on link "Choi Hyung Won" at bounding box center [82, 233] width 52 height 10
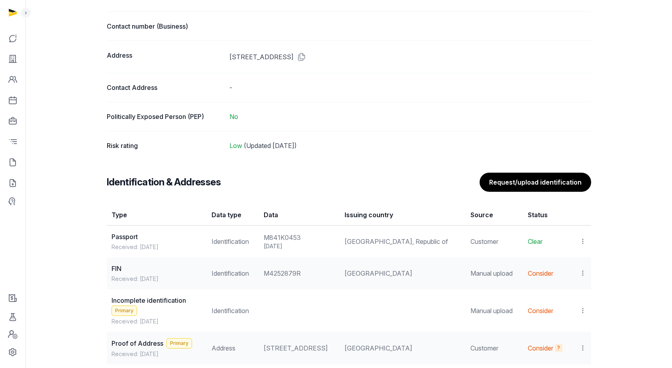
scroll to position [522, 0]
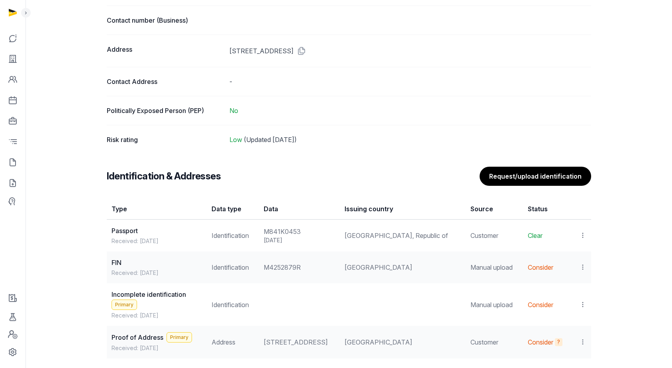
click at [379, 239] on td "Korea, Republic of" at bounding box center [403, 236] width 126 height 32
copy td "Korea, Republic of"
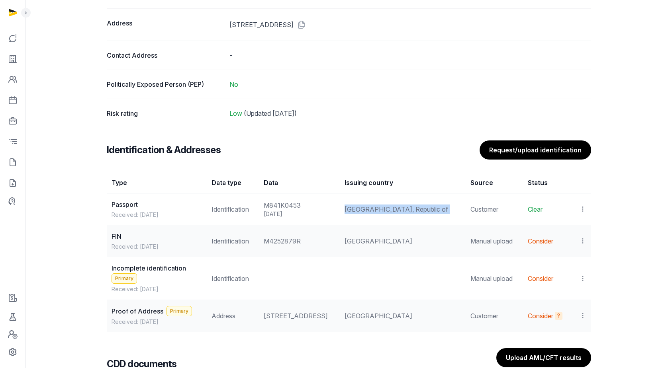
scroll to position [582, 0]
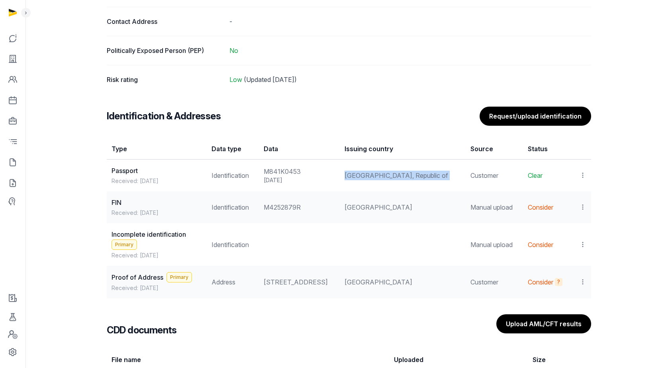
click at [420, 189] on td "Korea, Republic of" at bounding box center [403, 176] width 126 height 32
click at [392, 184] on td "Korea, Republic of" at bounding box center [403, 176] width 126 height 32
click at [400, 175] on td "Korea, Republic of" at bounding box center [403, 176] width 126 height 32
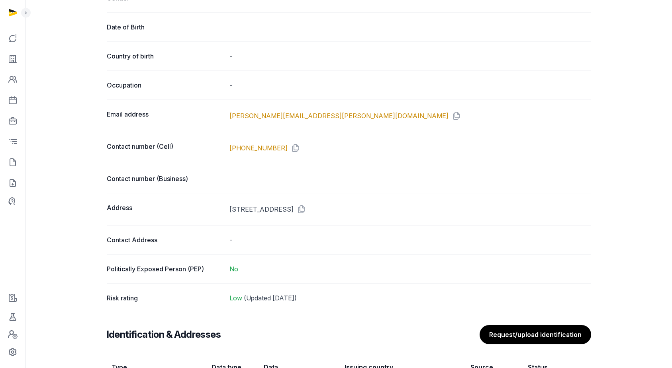
scroll to position [503, 0]
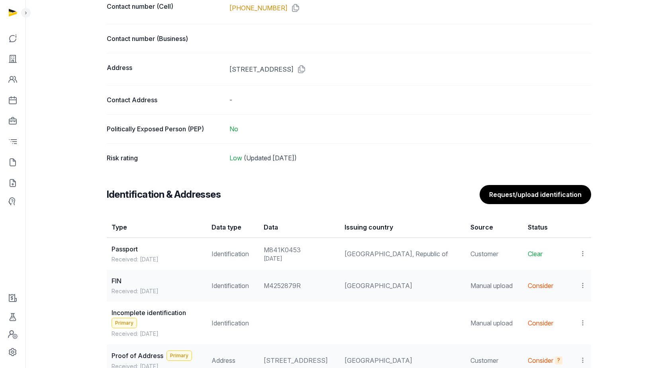
click at [584, 255] on icon at bounding box center [582, 254] width 7 height 8
click at [572, 276] on span "View" at bounding box center [571, 276] width 14 height 8
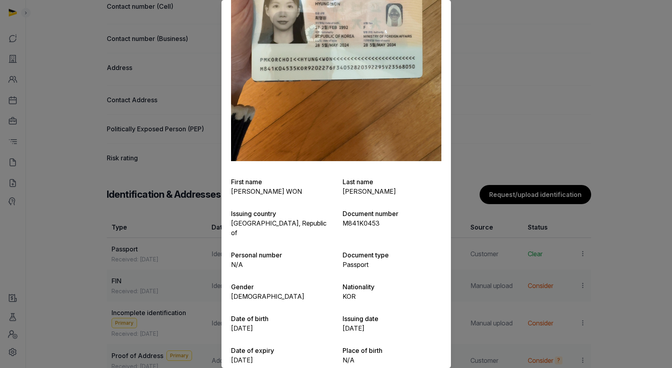
scroll to position [210, 0]
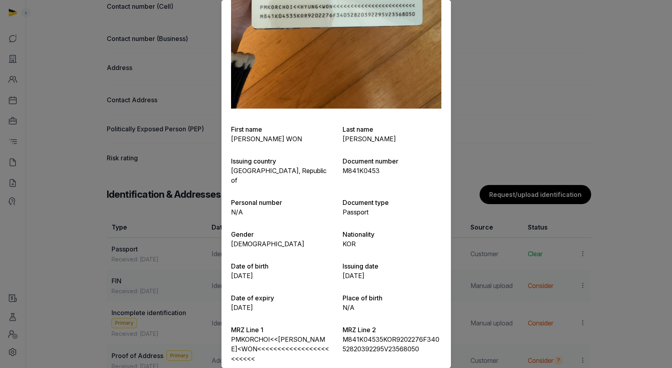
click at [247, 271] on p "Feb 27, 1992" at bounding box center [280, 276] width 99 height 10
click at [249, 271] on p "Feb 27, 1992" at bounding box center [280, 276] width 99 height 10
copy p "Feb 27, 1992"
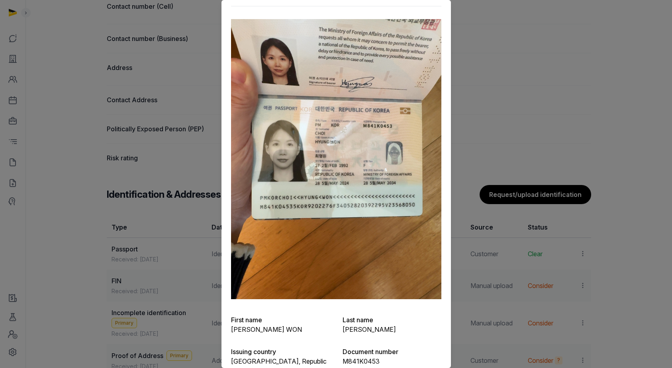
scroll to position [0, 0]
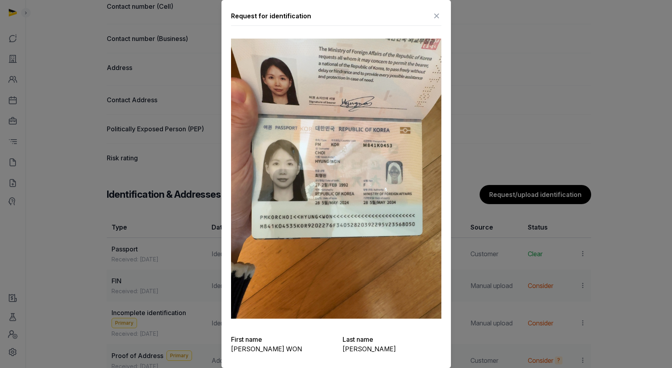
click at [432, 14] on icon at bounding box center [437, 16] width 10 height 13
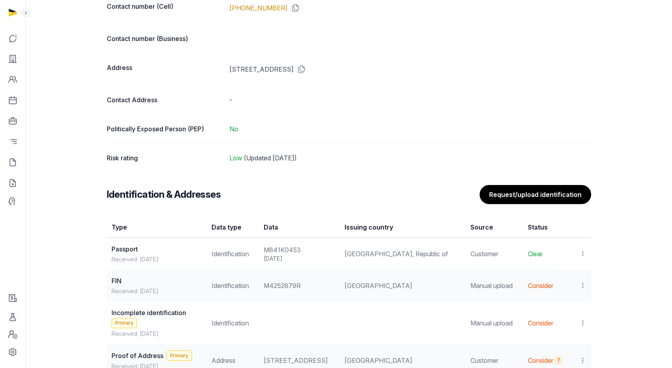
click at [301, 288] on div "M4252879R" at bounding box center [299, 286] width 71 height 10
copy div "M4252879R"
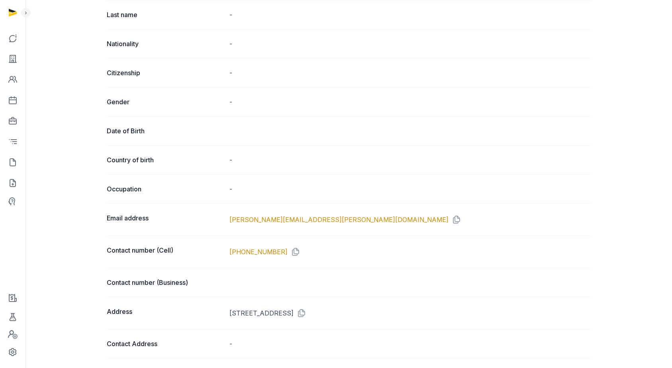
scroll to position [238, 0]
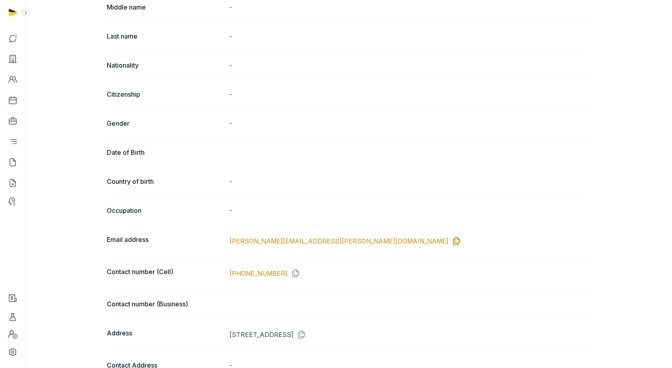
click at [449, 241] on icon at bounding box center [455, 241] width 13 height 13
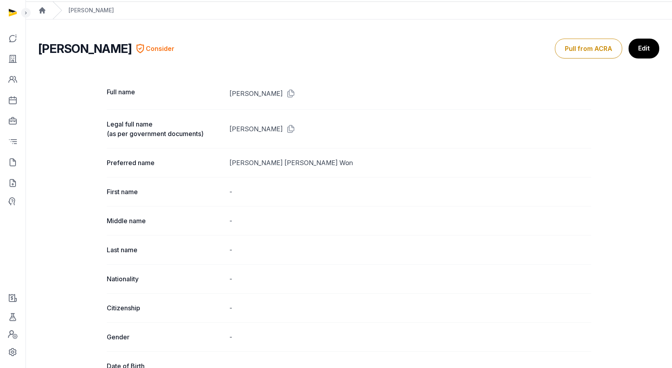
scroll to position [0, 0]
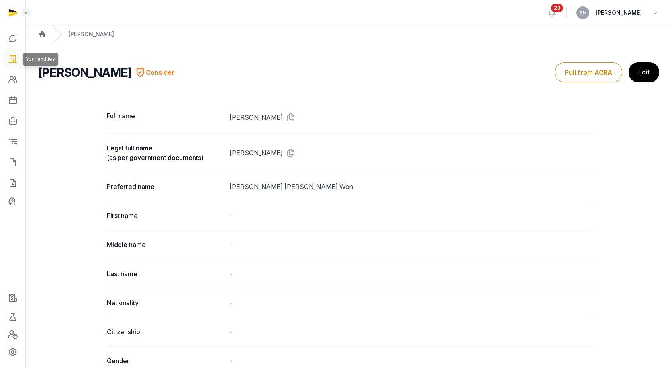
click at [11, 61] on icon at bounding box center [13, 59] width 10 height 13
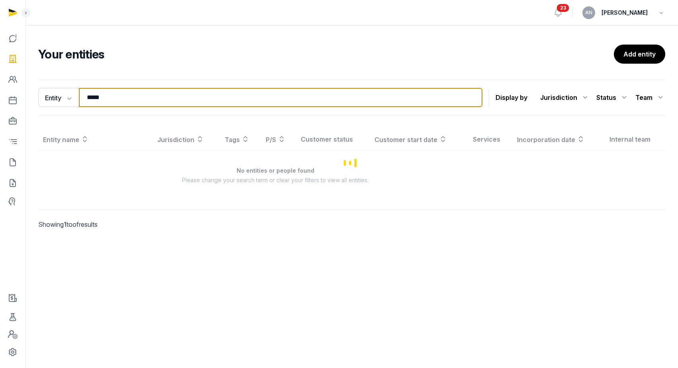
click at [142, 93] on input "*****" at bounding box center [281, 97] width 404 height 19
click at [142, 94] on input "*****" at bounding box center [281, 97] width 404 height 19
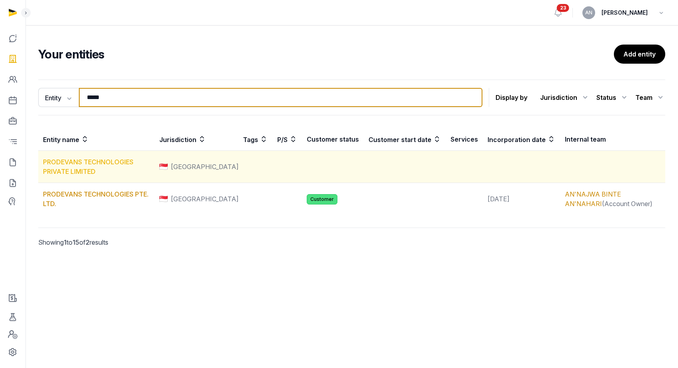
type input "*****"
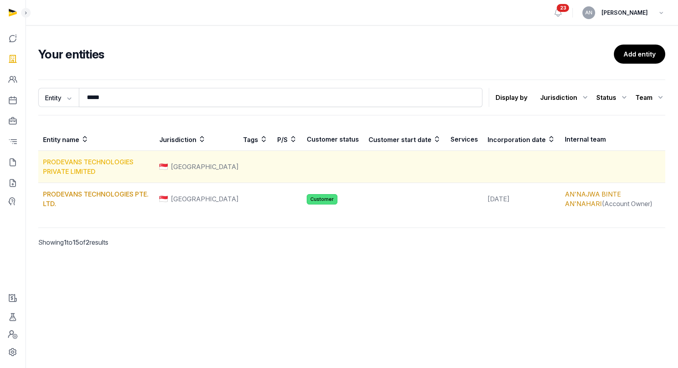
click at [65, 168] on link "PRODEVANS TECHNOLOGIES PRIVATE LIMITED" at bounding box center [88, 167] width 90 height 18
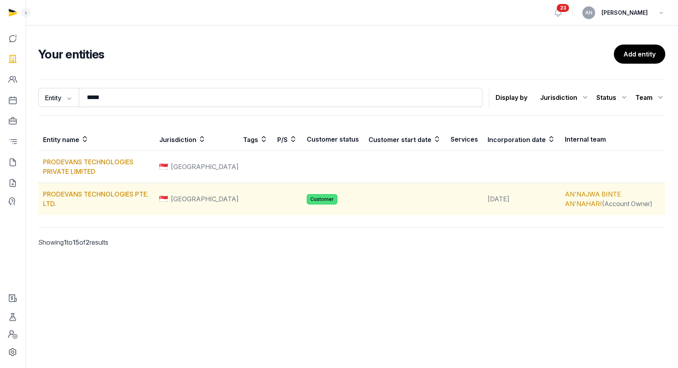
click at [116, 204] on td "PRODEVANS TECHNOLOGIES PTE. LTD." at bounding box center [96, 199] width 116 height 32
click at [115, 198] on link "PRODEVANS TECHNOLOGIES PTE. LTD." at bounding box center [96, 199] width 106 height 18
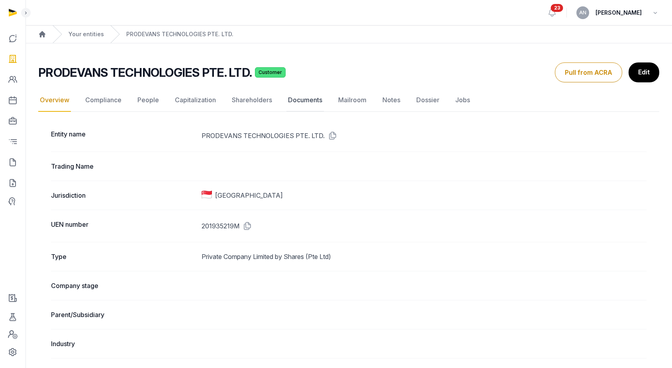
click at [310, 100] on link "Documents" at bounding box center [304, 100] width 37 height 23
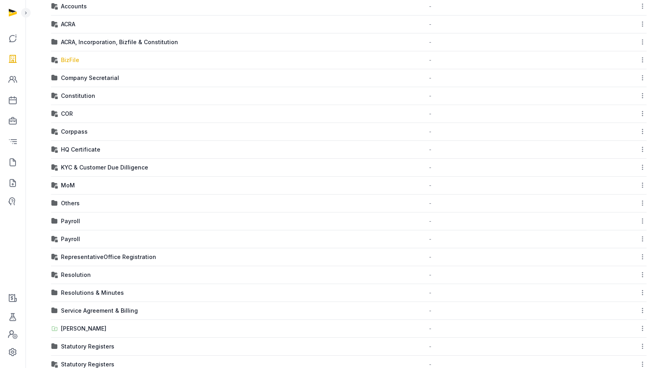
scroll to position [124, 0]
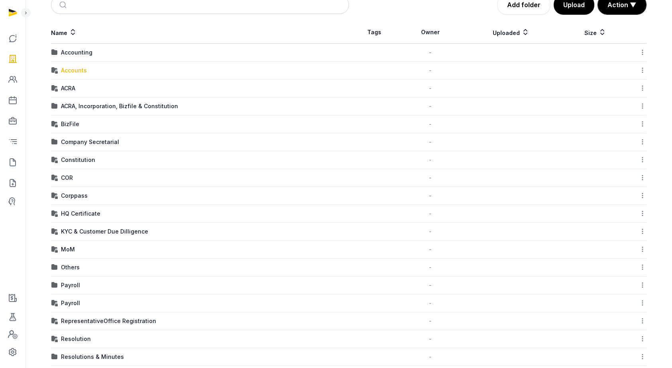
click at [72, 68] on div "Accounts" at bounding box center [74, 71] width 26 height 8
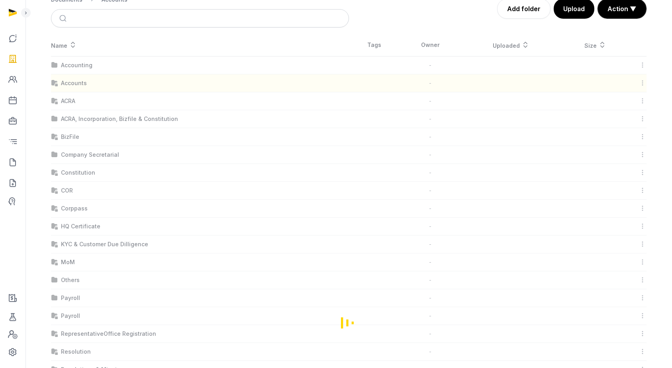
scroll to position [7, 0]
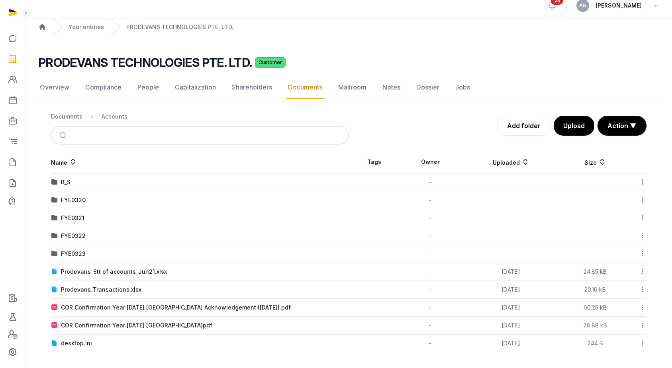
click at [71, 112] on ol "Documents Accounts" at bounding box center [89, 117] width 76 height 10
click at [72, 118] on div "Documents" at bounding box center [66, 117] width 31 height 8
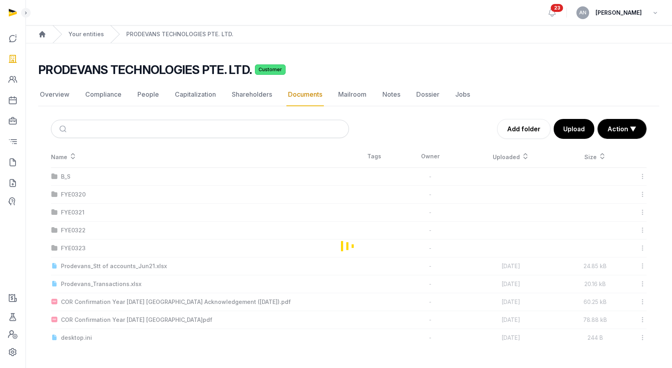
scroll to position [0, 0]
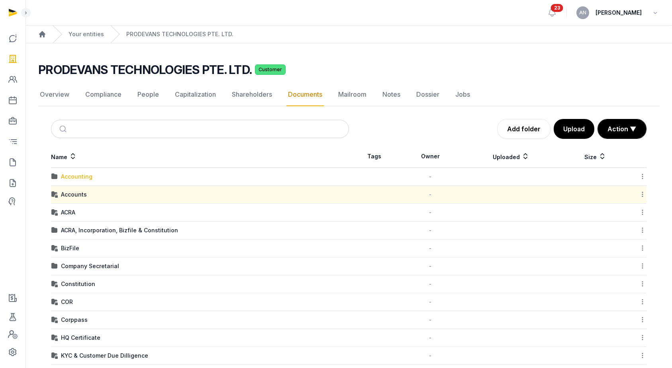
click at [72, 180] on div "Accounting" at bounding box center [76, 177] width 31 height 8
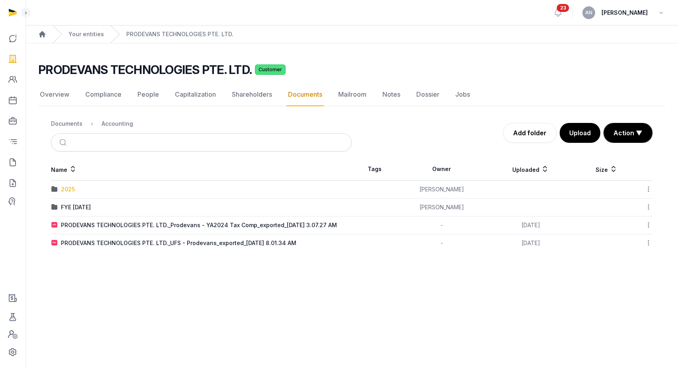
click at [69, 189] on div "2025" at bounding box center [68, 190] width 14 height 8
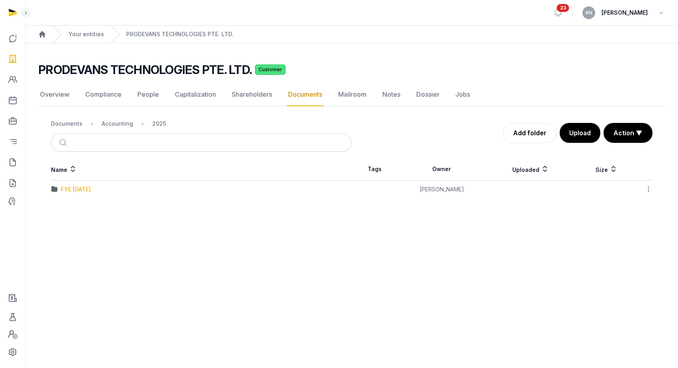
click at [91, 189] on div "FYE 31.03.2024" at bounding box center [76, 190] width 30 height 8
click at [86, 33] on link "Your entities" at bounding box center [86, 34] width 35 height 8
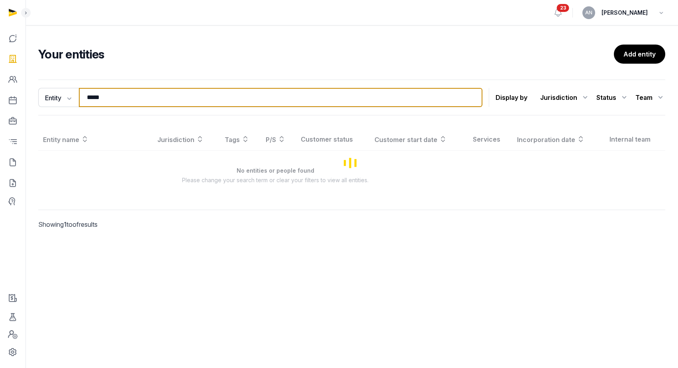
click at [184, 100] on input "*****" at bounding box center [281, 97] width 404 height 19
click at [184, 99] on input "*****" at bounding box center [281, 97] width 404 height 19
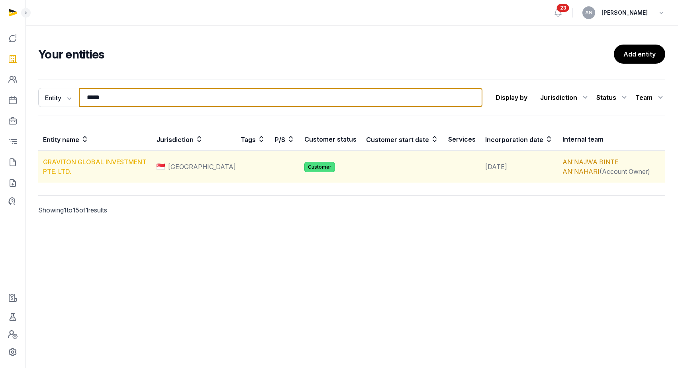
type input "*****"
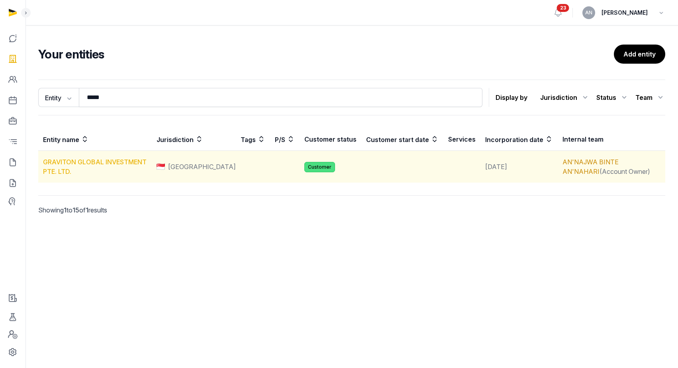
click at [94, 164] on link "GRAVITON GLOBAL INVESTMENT PTE. LTD." at bounding box center [95, 167] width 104 height 18
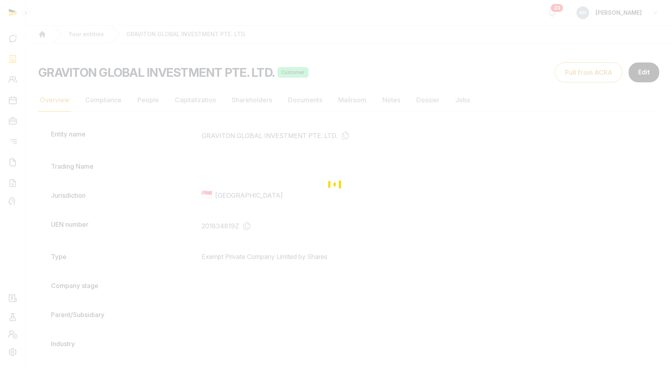
click at [235, 233] on div "Loading" at bounding box center [336, 184] width 672 height 368
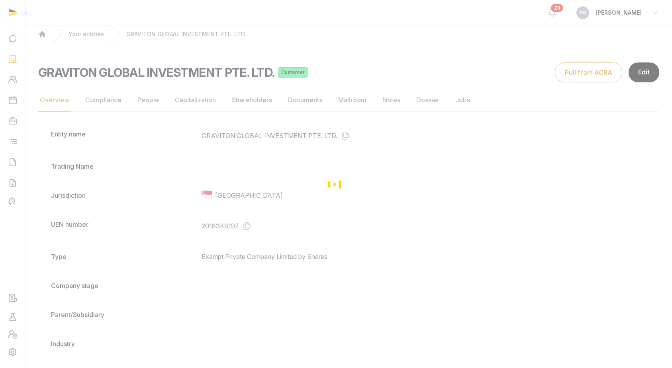
click at [241, 230] on div "Loading" at bounding box center [336, 184] width 672 height 368
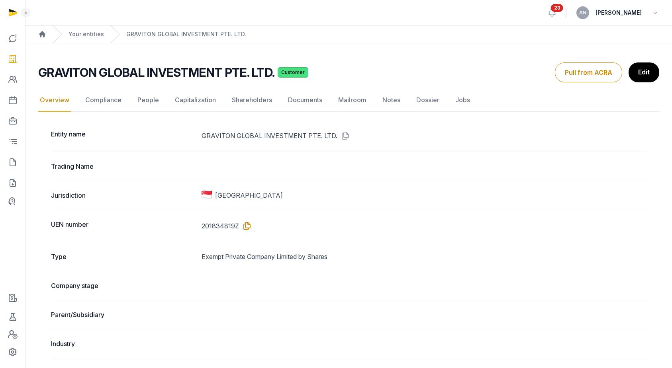
click at [250, 226] on icon at bounding box center [245, 226] width 13 height 13
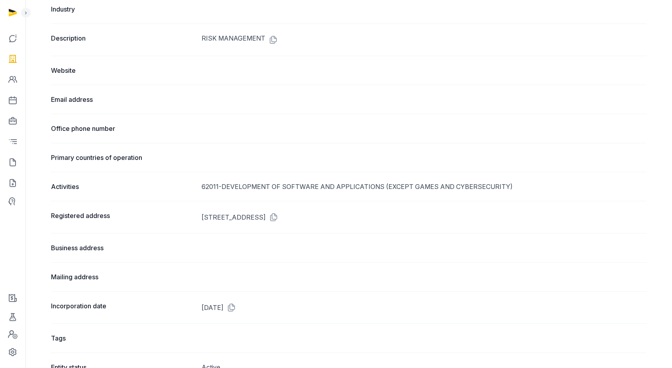
scroll to position [176, 0]
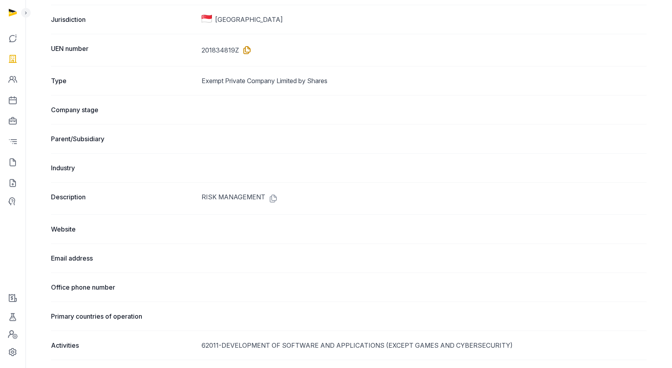
click at [247, 49] on icon at bounding box center [245, 50] width 13 height 13
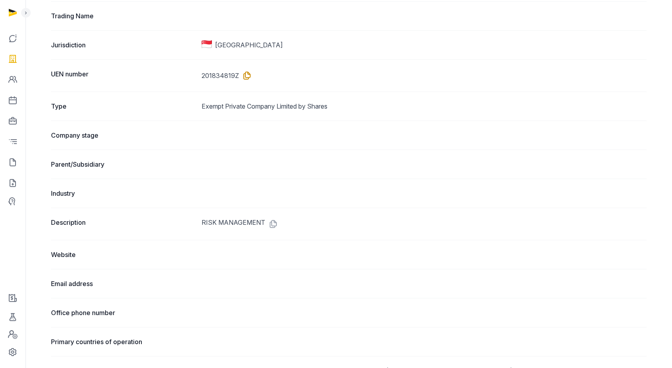
click at [246, 72] on icon at bounding box center [245, 75] width 13 height 13
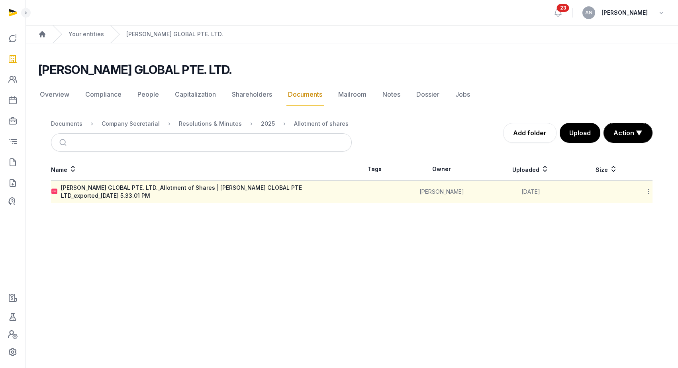
click at [250, 121] on div "2025" at bounding box center [261, 124] width 27 height 10
click at [261, 123] on div "2025" at bounding box center [268, 124] width 14 height 8
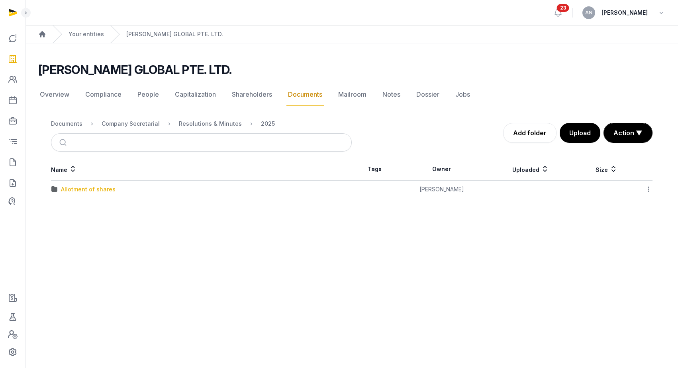
click at [99, 192] on div "Allotment of shares" at bounding box center [88, 190] width 55 height 8
click at [648, 188] on icon at bounding box center [648, 192] width 7 height 8
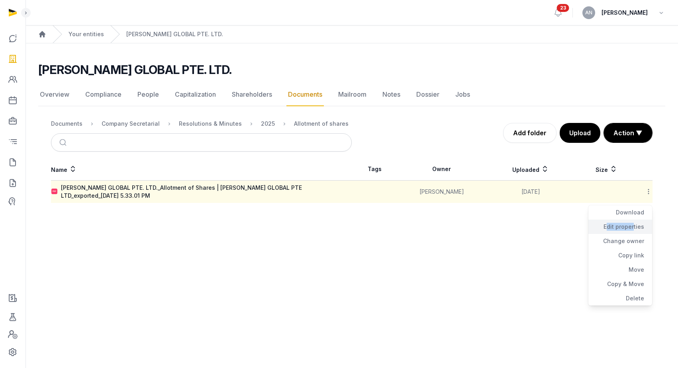
click at [632, 221] on div "Edit properties" at bounding box center [620, 227] width 64 height 14
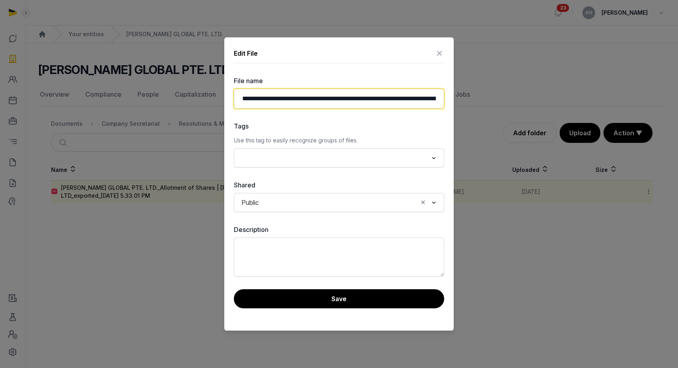
click at [400, 90] on input "**********" at bounding box center [339, 99] width 210 height 20
drag, startPoint x: 378, startPoint y: 103, endPoint x: 505, endPoint y: 108, distance: 126.4
click at [505, 108] on div "**********" at bounding box center [339, 184] width 678 height 368
click at [304, 99] on input "**********" at bounding box center [339, 99] width 210 height 20
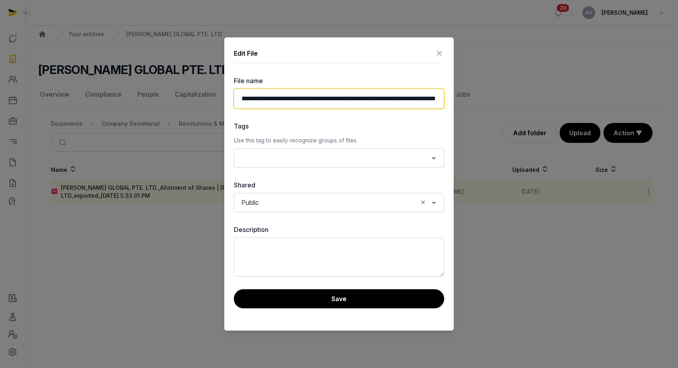
click at [266, 100] on input "**********" at bounding box center [339, 99] width 210 height 20
drag, startPoint x: 335, startPoint y: 101, endPoint x: 434, endPoint y: 102, distance: 99.6
click at [434, 105] on input "**********" at bounding box center [339, 99] width 210 height 20
drag, startPoint x: 436, startPoint y: 101, endPoint x: 333, endPoint y: 98, distance: 103.6
click at [333, 98] on input "**********" at bounding box center [339, 99] width 210 height 20
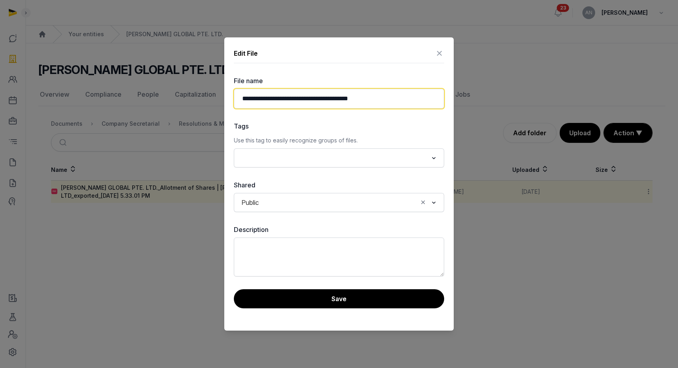
scroll to position [0, 0]
type input "**********"
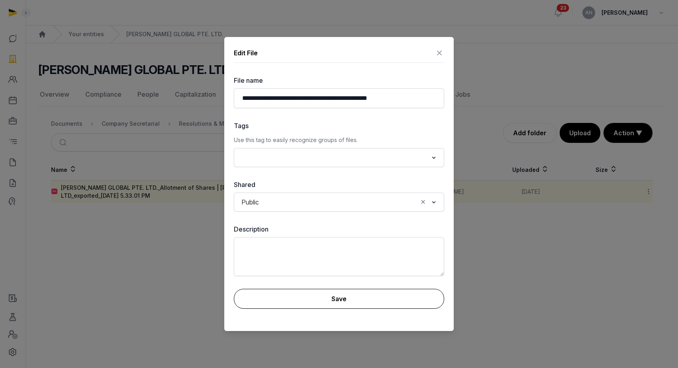
click at [327, 299] on button "Save" at bounding box center [339, 299] width 210 height 20
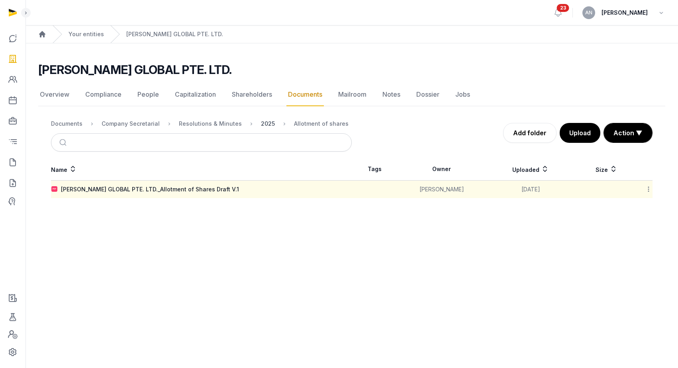
click at [261, 123] on div "2025" at bounding box center [268, 124] width 14 height 8
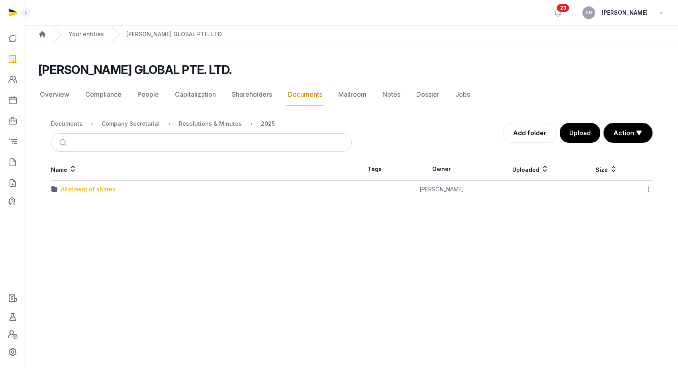
click at [105, 190] on div "Allotment of shares" at bounding box center [88, 190] width 55 height 8
click at [655, 187] on div "Name Tags Owner Uploaded Size TENET GLOBAL PTE. LTD._Allotment of Shares Draft …" at bounding box center [351, 178] width 627 height 40
click at [649, 190] on icon at bounding box center [648, 189] width 7 height 8
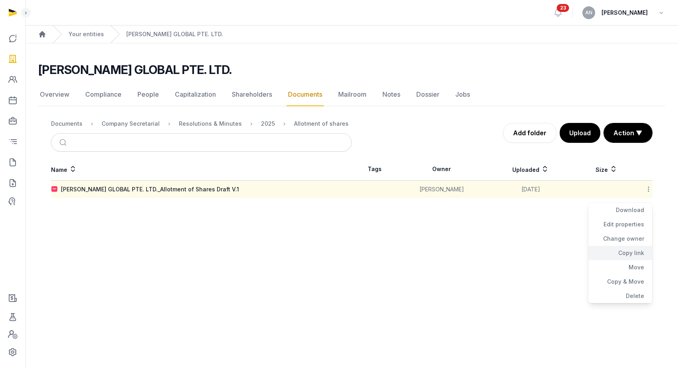
click at [622, 253] on div "Copy link" at bounding box center [620, 253] width 64 height 14
